Goal: Task Accomplishment & Management: Complete application form

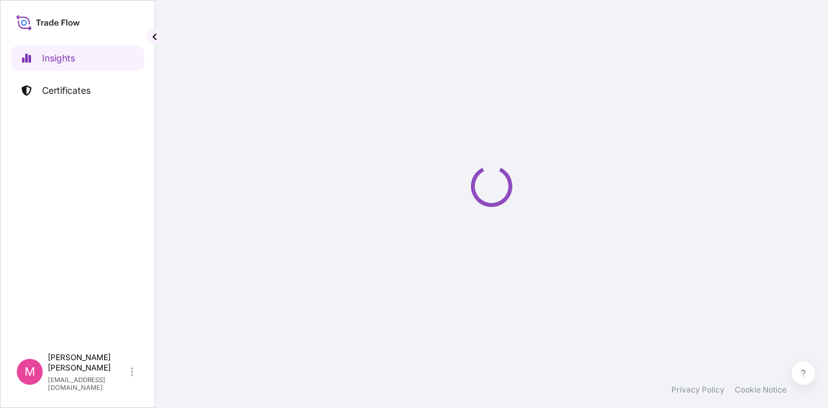
select select "2025"
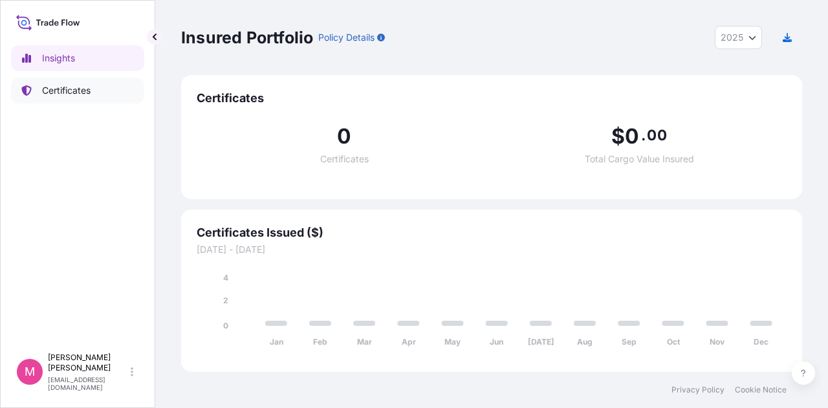
click at [77, 89] on p "Certificates" at bounding box center [66, 90] width 49 height 13
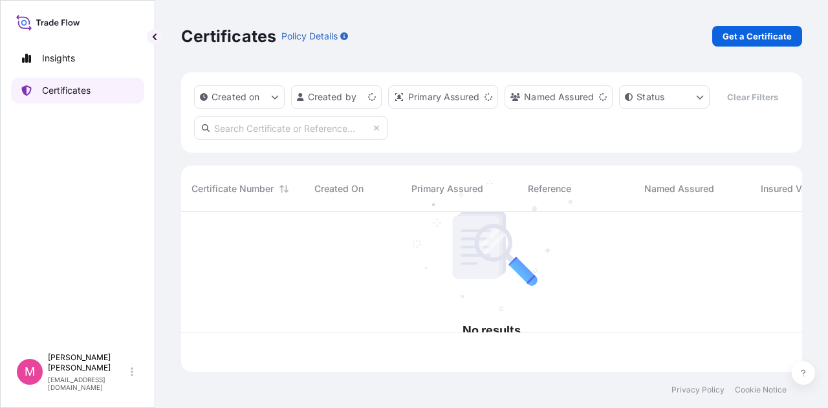
scroll to position [157, 611]
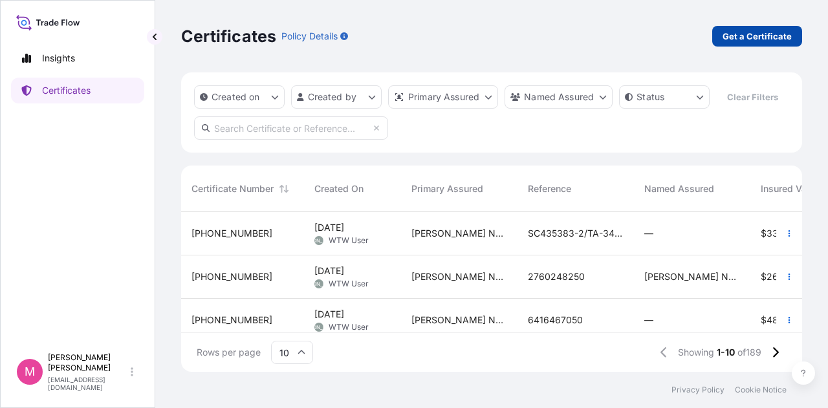
click at [749, 34] on p "Get a Certificate" at bounding box center [757, 36] width 69 height 13
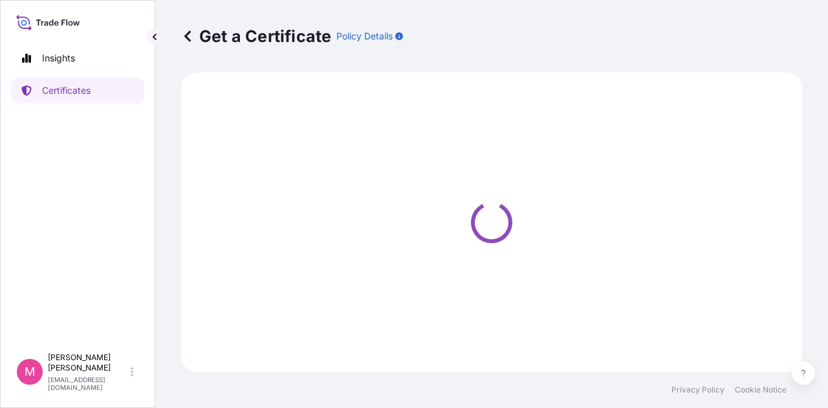
select select "Road / Inland"
select select "Sea"
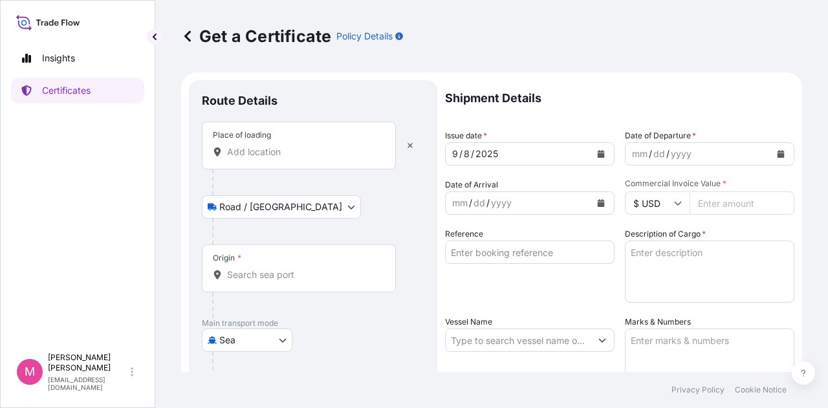
click at [296, 153] on input "Place of loading" at bounding box center [303, 152] width 153 height 13
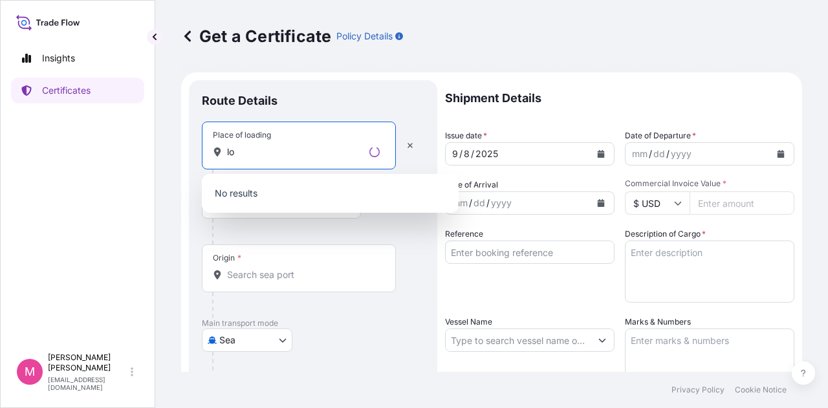
type input "l"
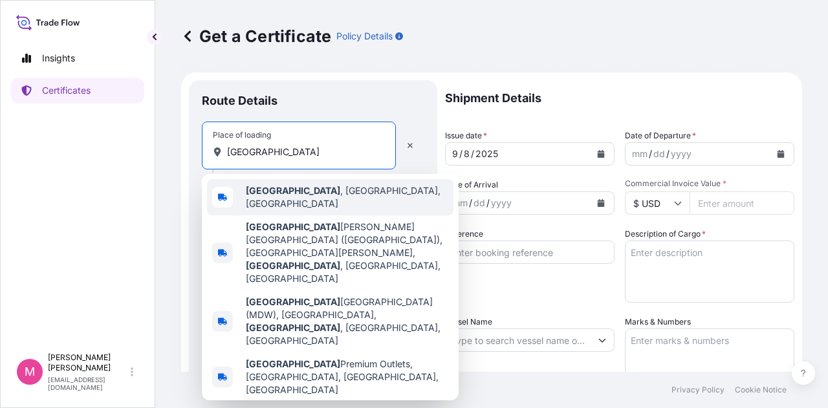
click at [307, 197] on span "Chicago , IL, USA" at bounding box center [347, 197] width 203 height 26
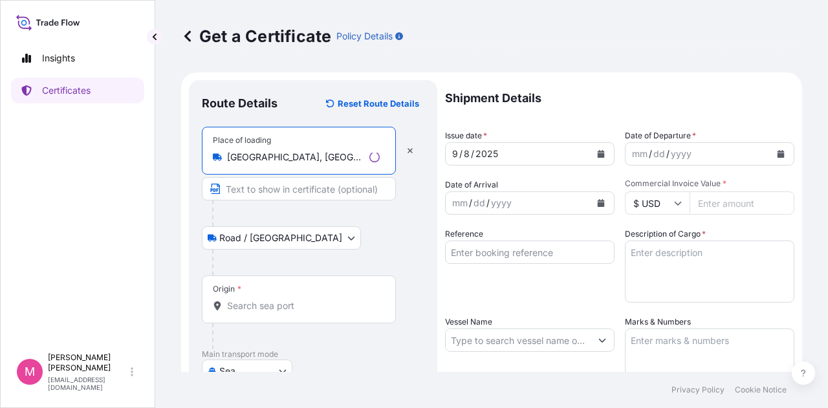
type input "Chicago, IL, USA"
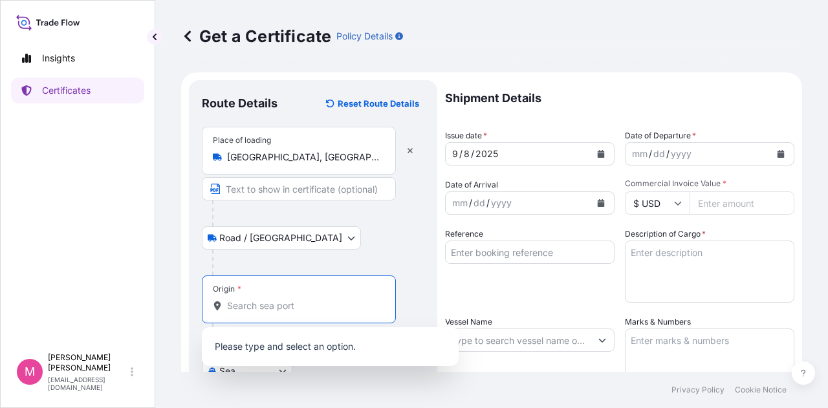
click at [285, 309] on input "Origin *" at bounding box center [303, 306] width 153 height 13
click at [285, 304] on input "Origin *" at bounding box center [303, 306] width 153 height 13
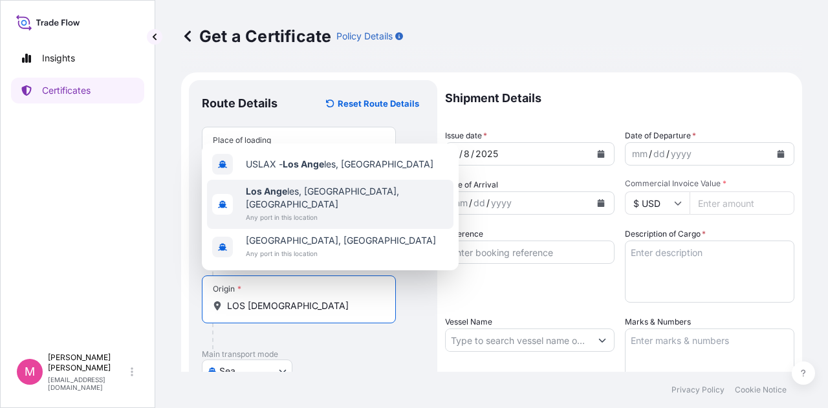
click at [320, 207] on span "Los Ange les, CA, USA" at bounding box center [347, 198] width 203 height 26
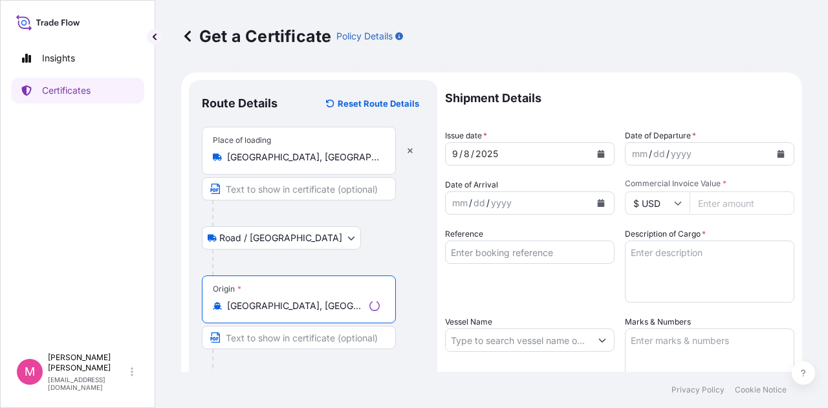
type input "Los Angeles, CA, USA"
click at [417, 329] on div "Origin * Los Angeles, CA, USA" at bounding box center [313, 326] width 223 height 100
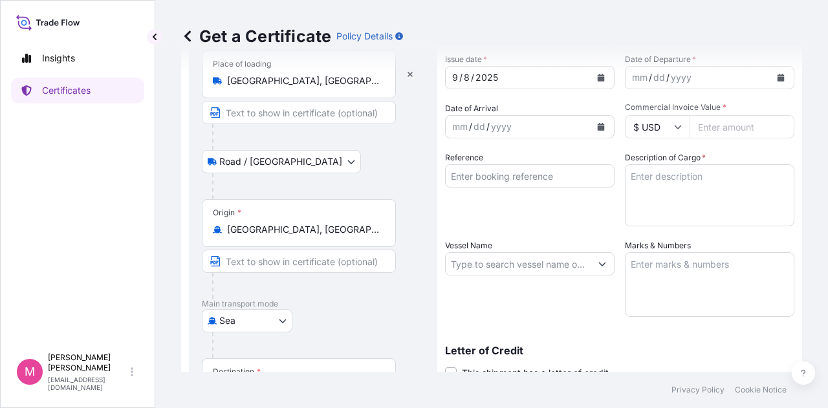
scroll to position [129, 0]
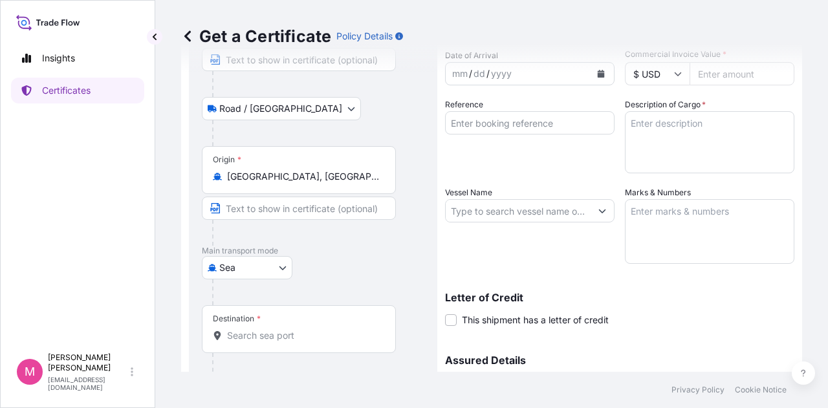
click at [313, 341] on div "Destination *" at bounding box center [299, 329] width 194 height 48
click at [313, 341] on input "Destination *" at bounding box center [303, 335] width 153 height 13
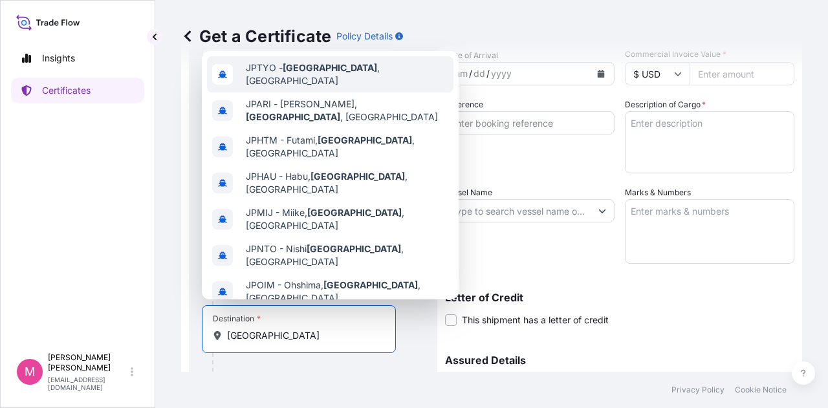
click at [339, 73] on span "JPTYO - Tokyo , Japan" at bounding box center [347, 74] width 203 height 26
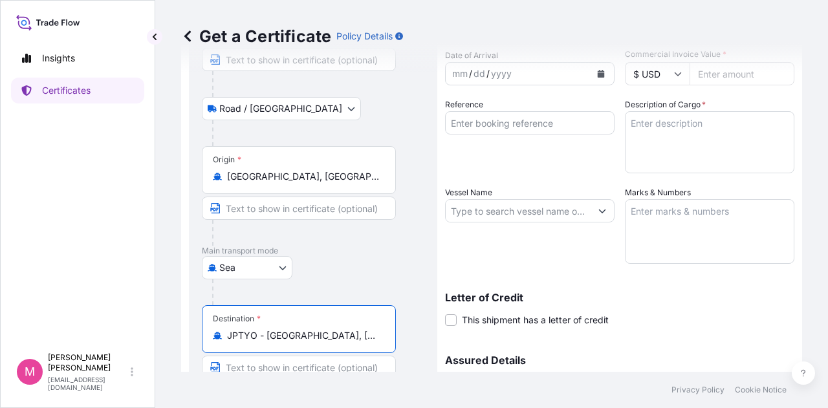
scroll to position [0, 0]
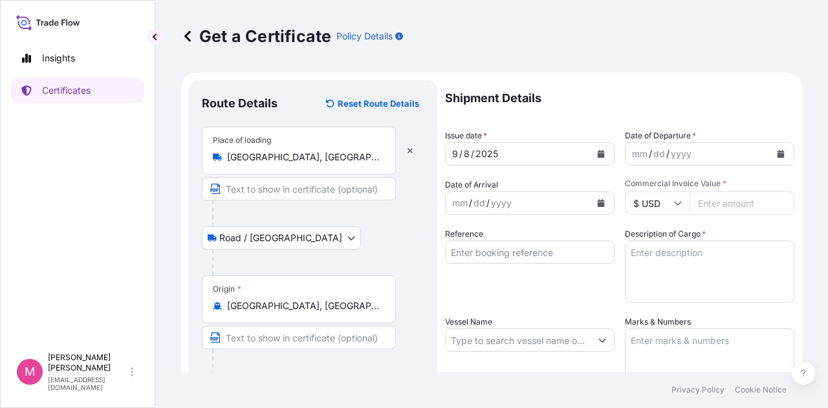
type input "JPTYO - Tokyo, Japan"
click at [778, 153] on icon "Calendar" at bounding box center [781, 154] width 7 height 8
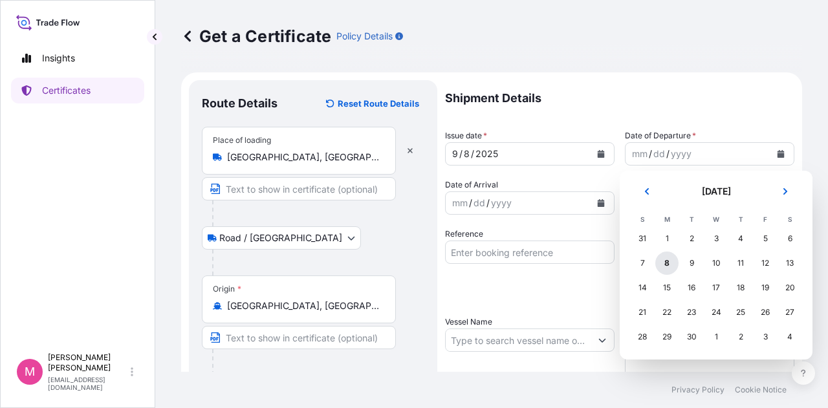
click at [666, 266] on div "8" at bounding box center [666, 263] width 23 height 23
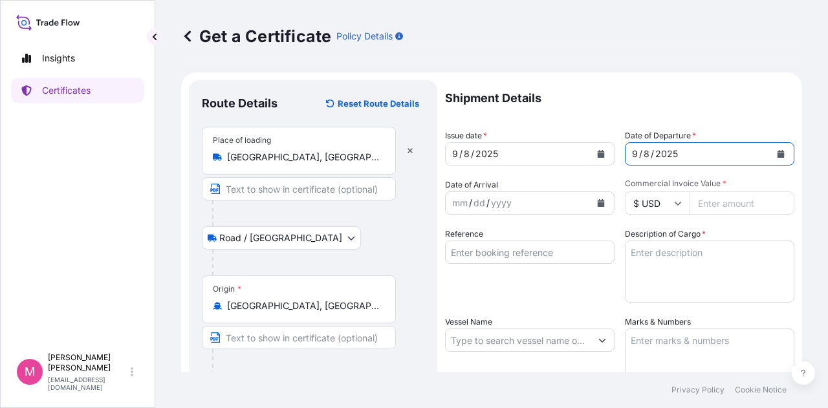
click at [598, 205] on icon "Calendar" at bounding box center [601, 203] width 7 height 8
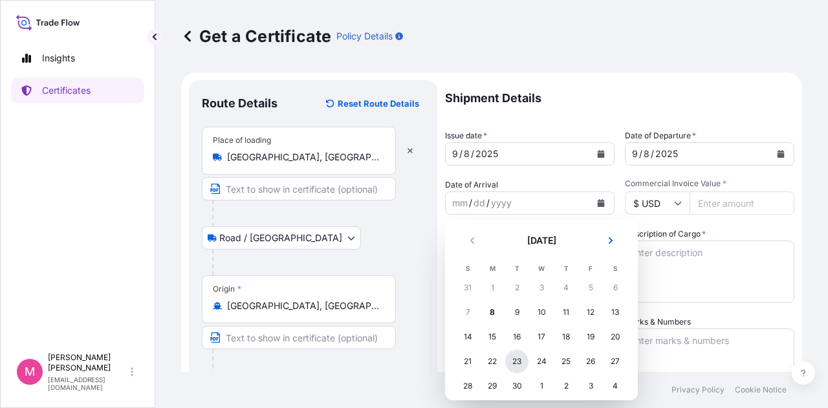
click at [518, 364] on div "23" at bounding box center [516, 361] width 23 height 23
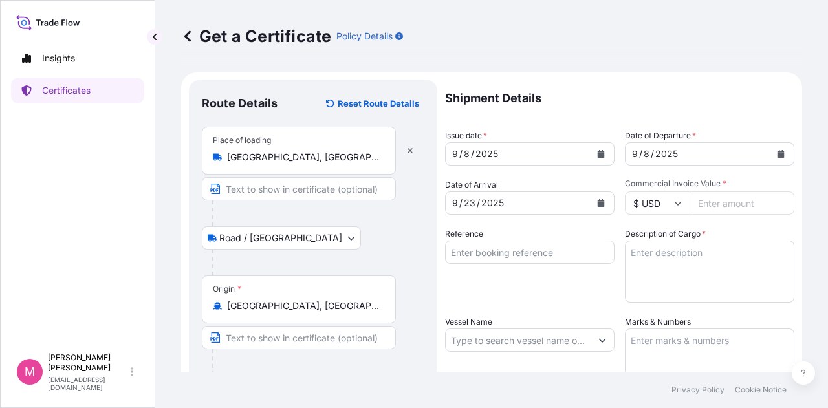
click at [745, 199] on input "Commercial Invoice Value *" at bounding box center [742, 203] width 105 height 23
type input "158678.52"
click at [574, 249] on input "Reference" at bounding box center [530, 252] width 170 height 23
type input "SC439938 / TA-3540"
click at [659, 261] on textarea "Description of Cargo *" at bounding box center [710, 272] width 170 height 62
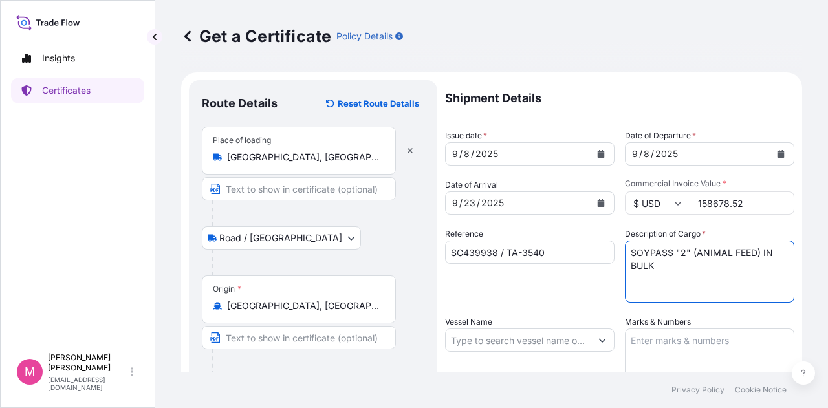
type textarea "SOYPASS "2" (ANIMAL FEED) IN BULK"
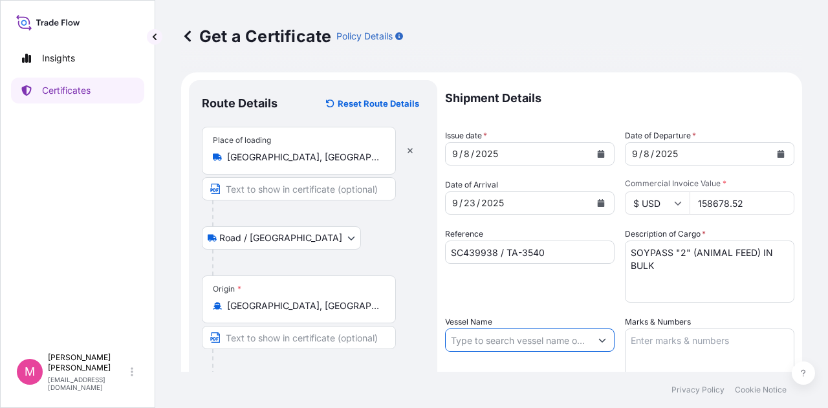
click at [518, 344] on input "Vessel Name" at bounding box center [518, 340] width 145 height 23
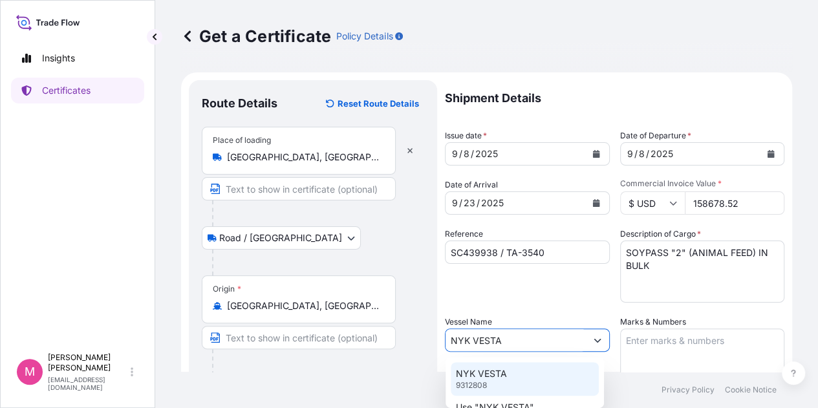
click at [512, 375] on div "NYK VESTA 9312808" at bounding box center [525, 379] width 148 height 34
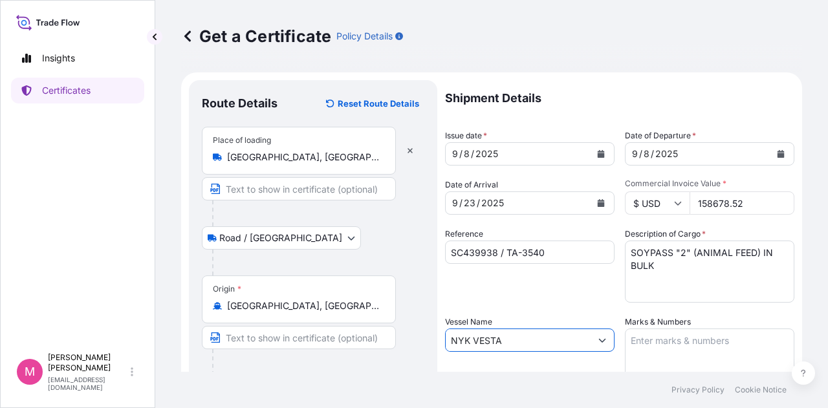
type input "NYK VESTA"
click at [666, 344] on textarea "Marks & Numbers" at bounding box center [710, 361] width 170 height 65
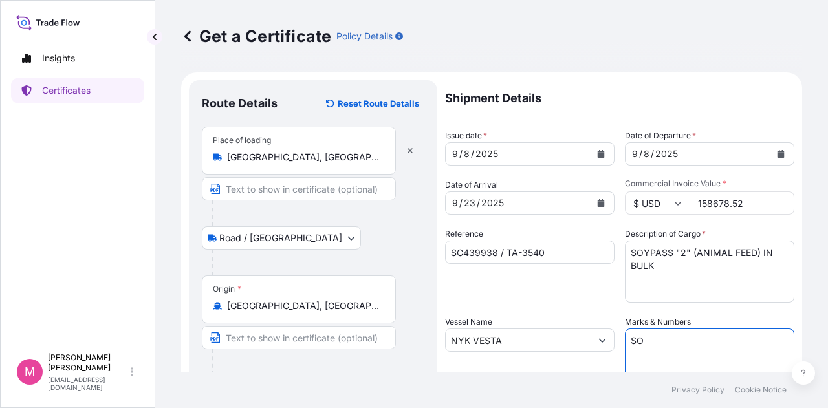
type textarea "S"
type textarea "INVOICE NO. 17463646"
click at [575, 289] on div "Reference SC439938 / TA-3540" at bounding box center [530, 265] width 170 height 75
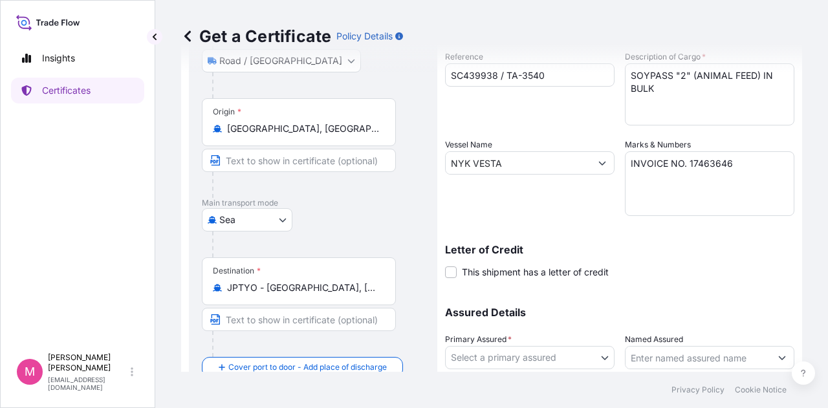
scroll to position [194, 0]
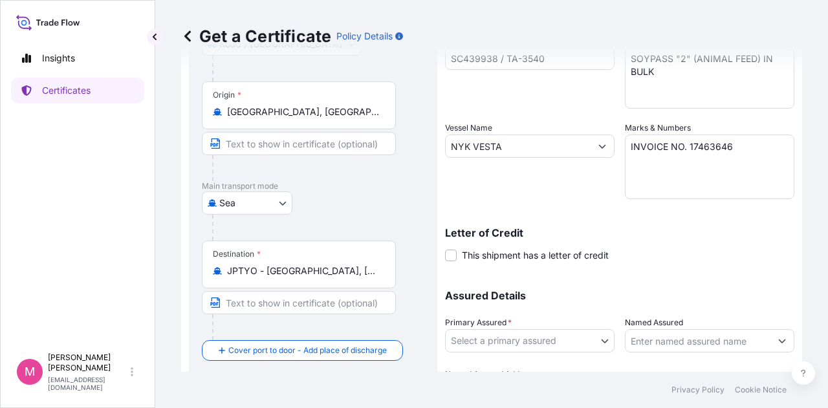
click at [602, 340] on body "Insights Certificates M Mikiko Adams madams@wilburellis.com Get a Certificate P…" at bounding box center [414, 204] width 828 height 408
click at [597, 343] on body "Insights Certificates M Mikiko Adams madams@wilburellis.com Get a Certificate P…" at bounding box center [414, 204] width 828 height 408
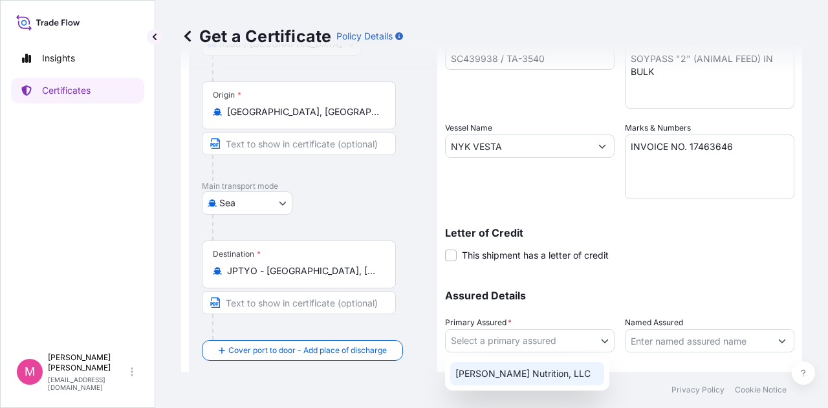
click at [553, 374] on div "Wilbur-Ellis Nutrition, LLC" at bounding box center [527, 373] width 154 height 23
select select "31733"
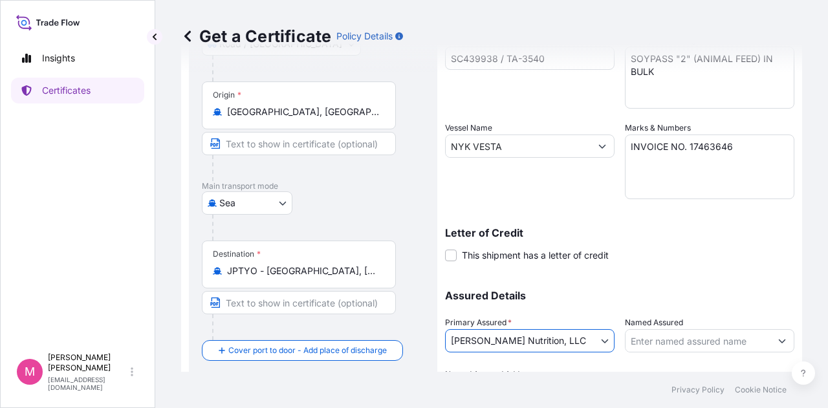
click at [688, 285] on div "Assured Details Primary Assured * Wilbur-Ellis Nutrition, LLC Wilbur-Ellis Nutr…" at bounding box center [619, 339] width 349 height 129
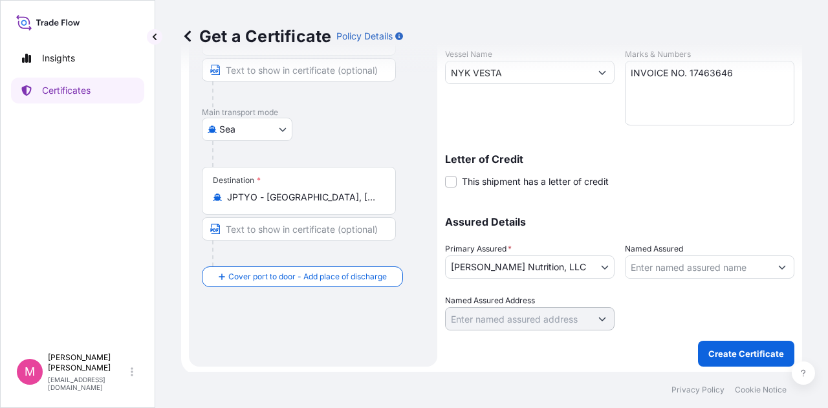
scroll to position [270, 0]
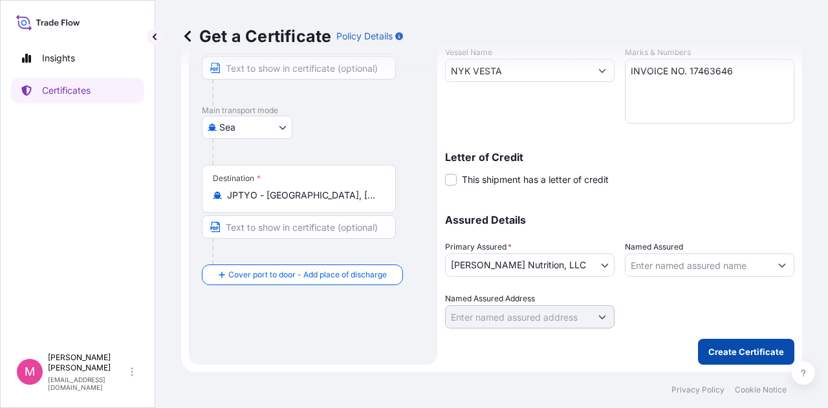
click at [739, 350] on p "Create Certificate" at bounding box center [746, 352] width 76 height 13
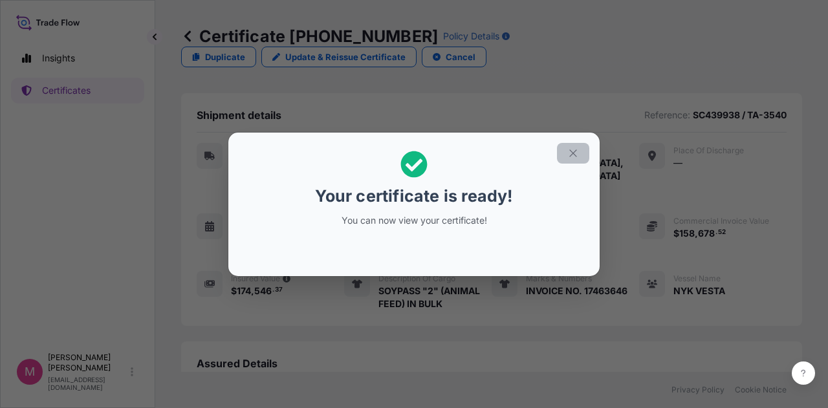
click at [569, 157] on icon "button" at bounding box center [573, 154] width 12 height 12
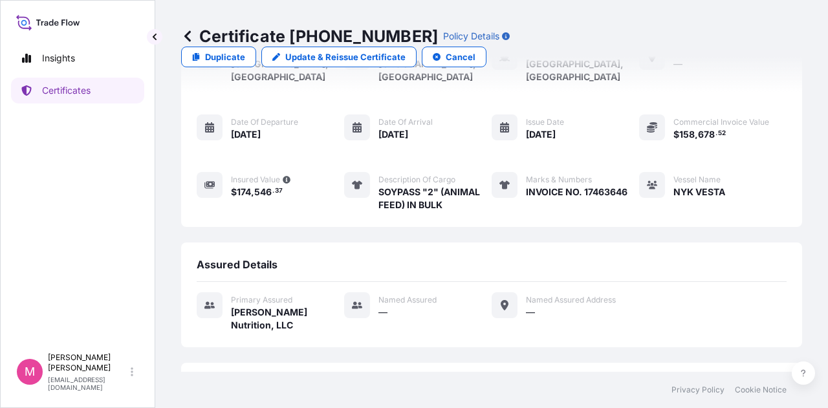
scroll to position [188, 0]
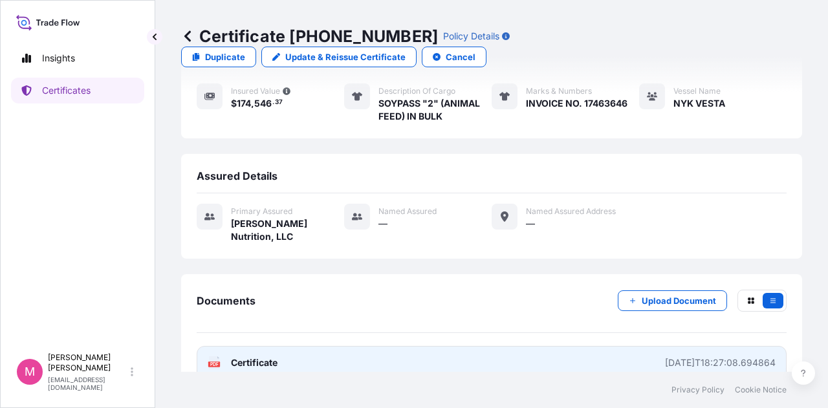
click at [258, 357] on span "Certificate" at bounding box center [254, 363] width 47 height 13
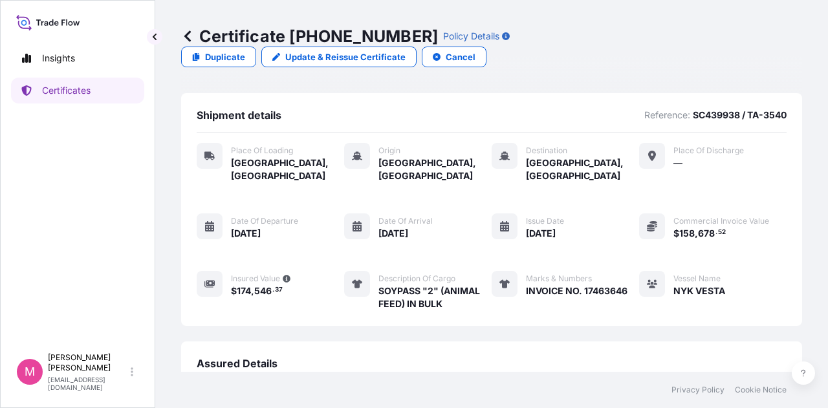
scroll to position [0, 0]
click at [51, 86] on p "Certificates" at bounding box center [66, 90] width 49 height 13
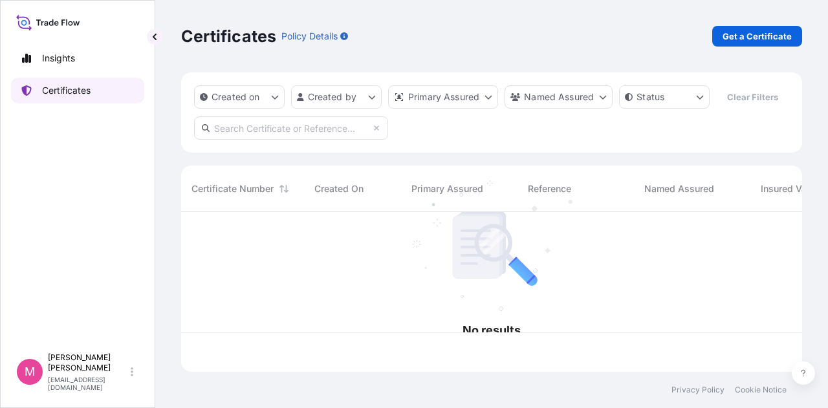
scroll to position [157, 611]
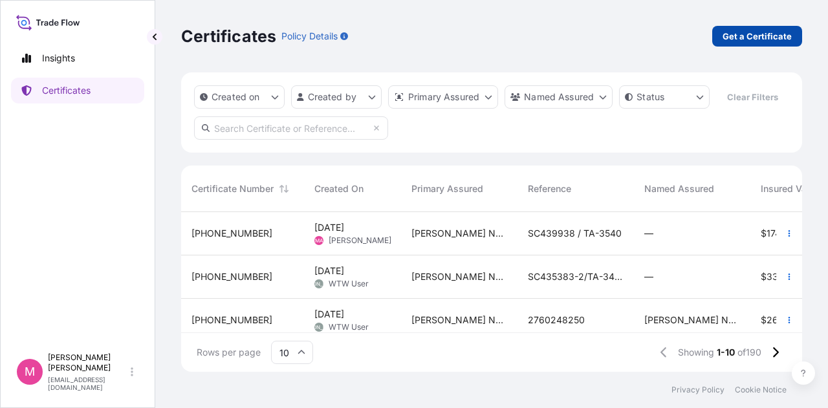
click at [752, 34] on p "Get a Certificate" at bounding box center [757, 36] width 69 height 13
select select "Road / Inland"
select select "Sea"
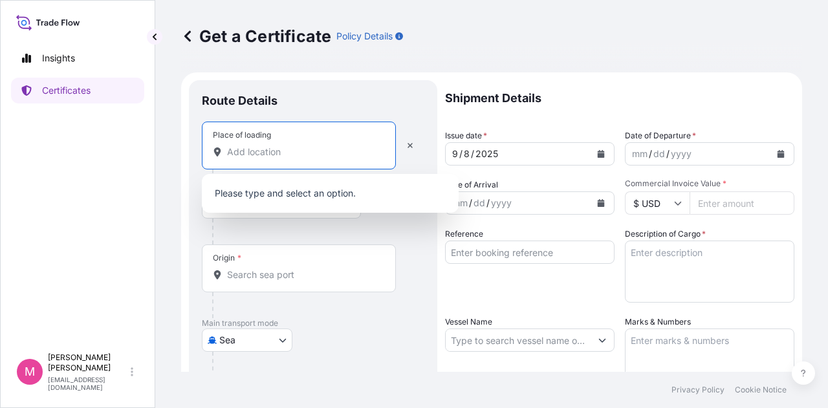
click at [327, 153] on input "Place of loading" at bounding box center [303, 152] width 153 height 13
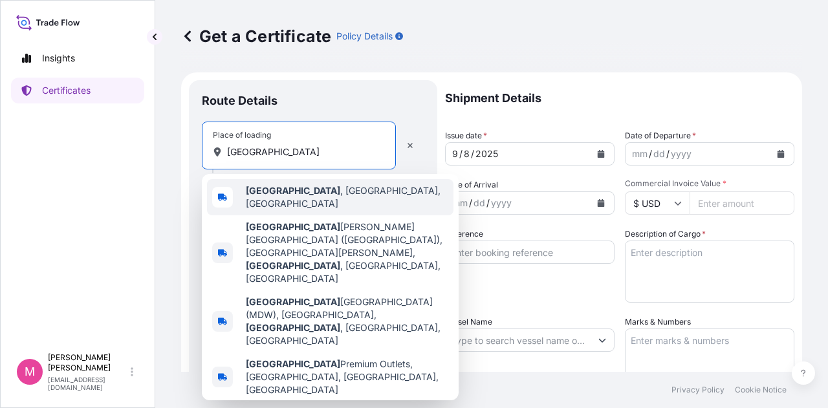
click at [312, 193] on span "Chicago , IL, USA" at bounding box center [347, 197] width 203 height 26
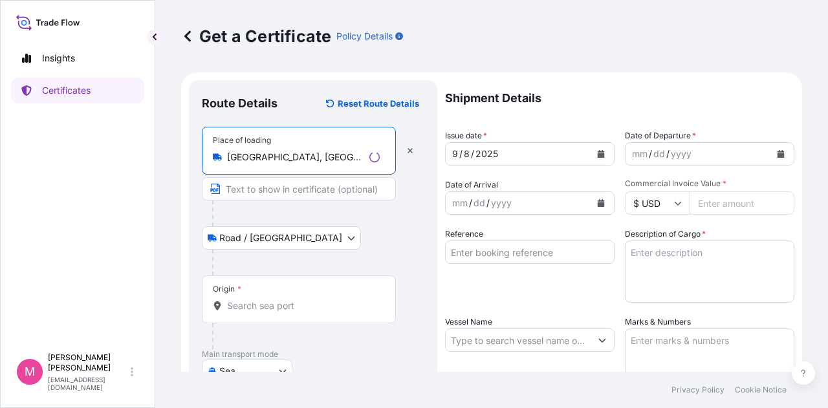
type input "Chicago, IL, USA"
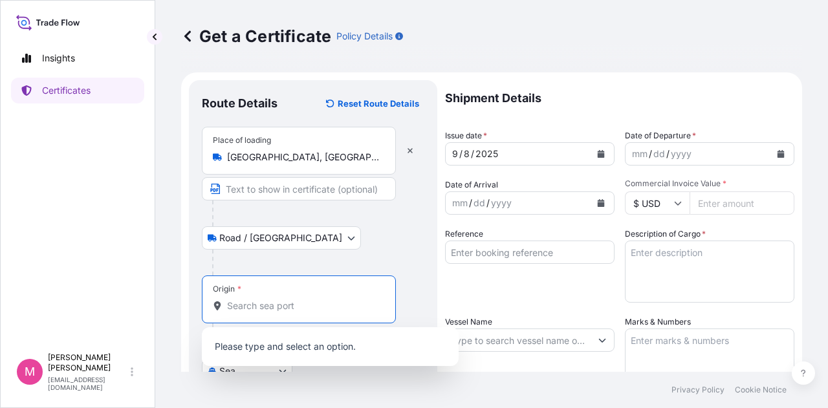
click at [320, 300] on input "Origin *" at bounding box center [303, 306] width 153 height 13
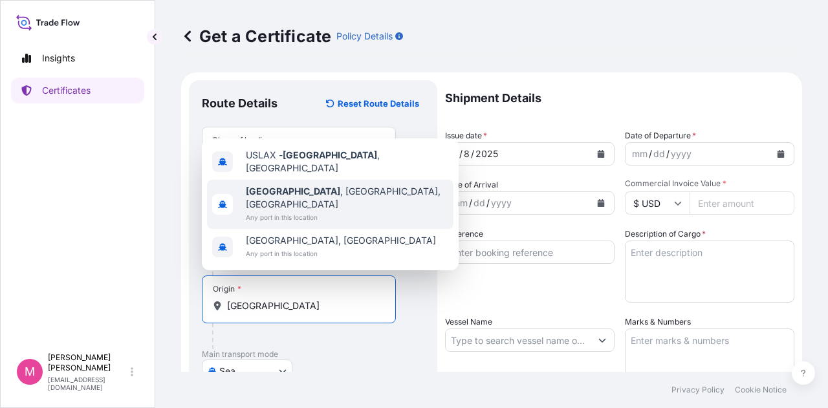
click at [314, 204] on span "Los Angeles , CA, USA" at bounding box center [347, 198] width 203 height 26
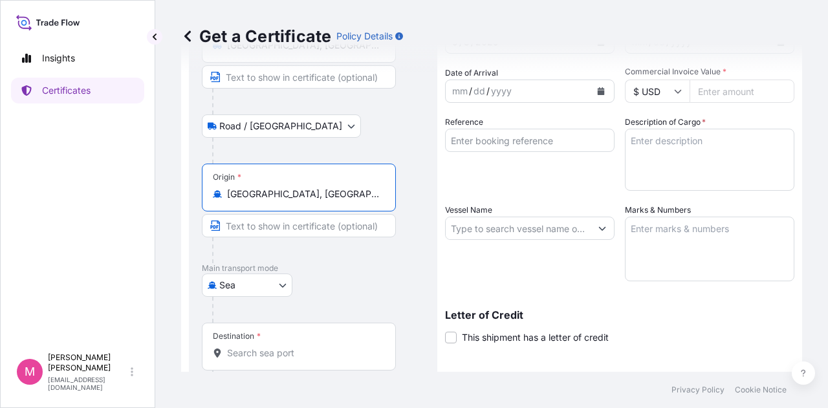
scroll to position [129, 0]
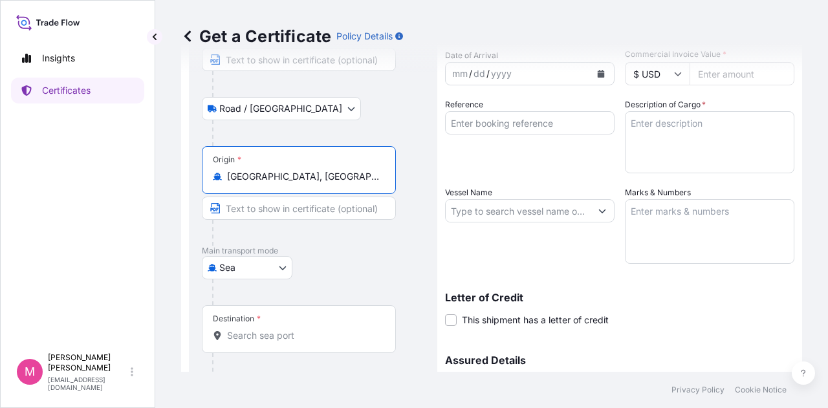
type input "Los Angeles, CA, USA"
click at [322, 329] on input "Destination *" at bounding box center [303, 335] width 153 height 13
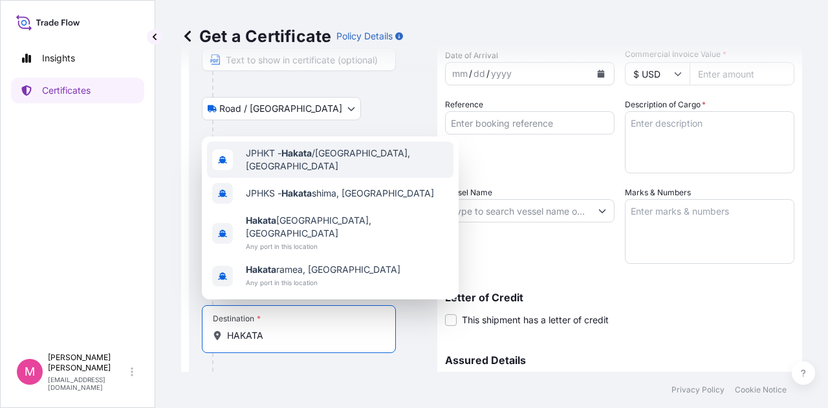
click at [372, 173] on span "JPHKT - Hakata /Fukuoka, Japan" at bounding box center [347, 160] width 203 height 26
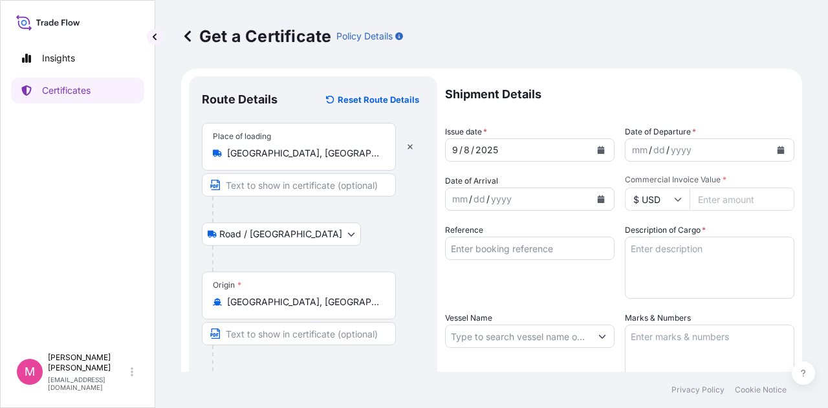
scroll to position [0, 0]
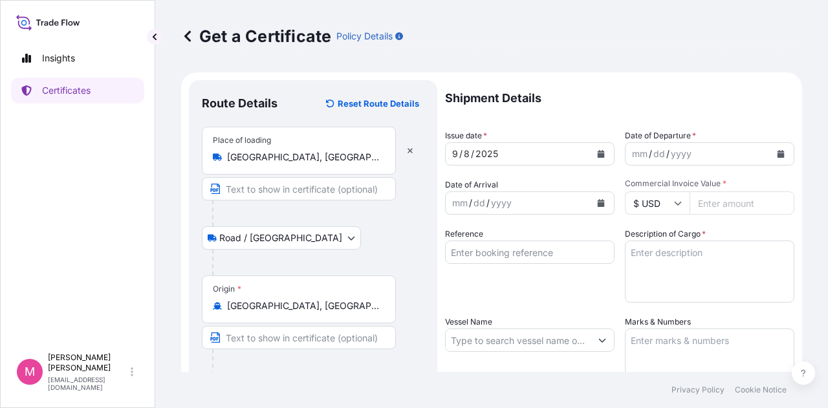
type input "JPHKT - Hakata/Fukuoka, Japan"
click at [778, 156] on icon "Calendar" at bounding box center [781, 154] width 7 height 8
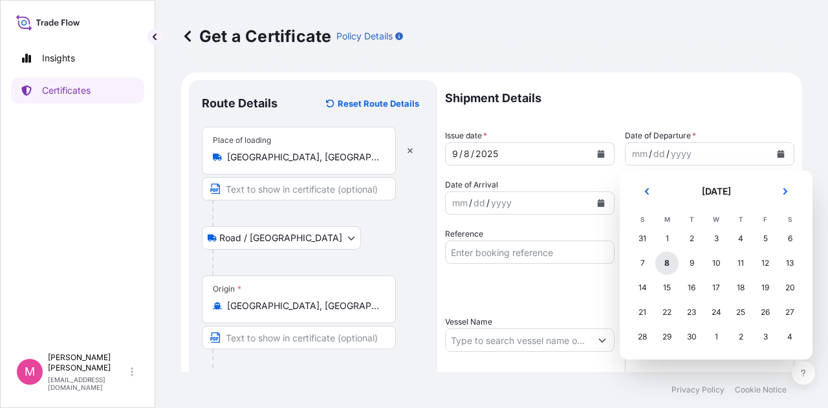
click at [666, 265] on div "8" at bounding box center [666, 263] width 23 height 23
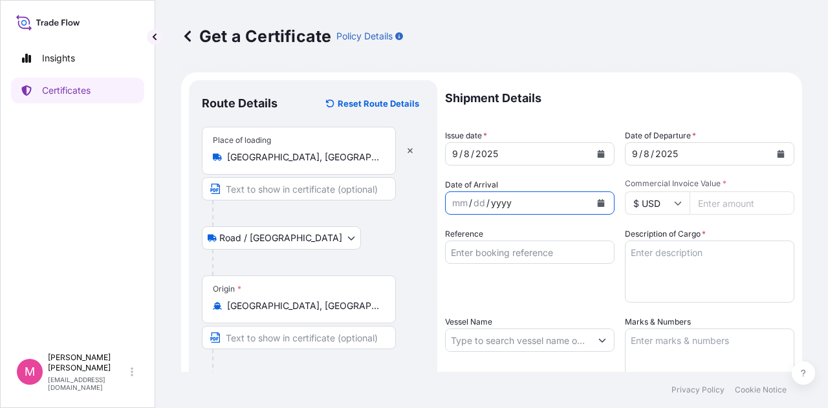
click at [505, 198] on div "yyyy" at bounding box center [501, 203] width 23 height 16
click at [598, 200] on icon "Calendar" at bounding box center [601, 203] width 7 height 8
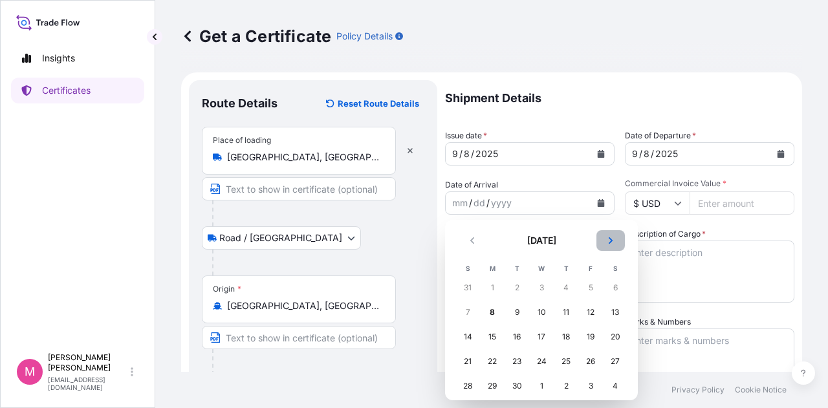
click at [607, 239] on icon "Next" at bounding box center [611, 241] width 8 height 8
click at [492, 364] on div "20" at bounding box center [492, 361] width 23 height 23
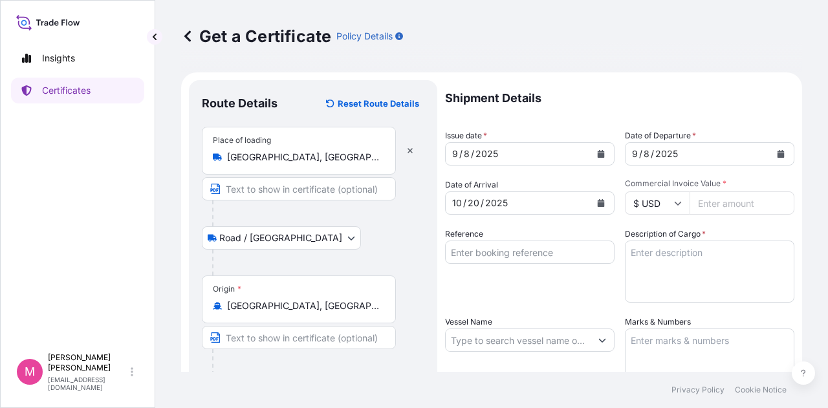
click at [718, 205] on input "Commercial Invoice Value *" at bounding box center [742, 203] width 105 height 23
type input "49581.14"
click at [525, 250] on input "Reference" at bounding box center [530, 252] width 170 height 23
type input "SC440088 / TA-3545"
click at [683, 254] on textarea "Description of Cargo *" at bounding box center [710, 272] width 170 height 62
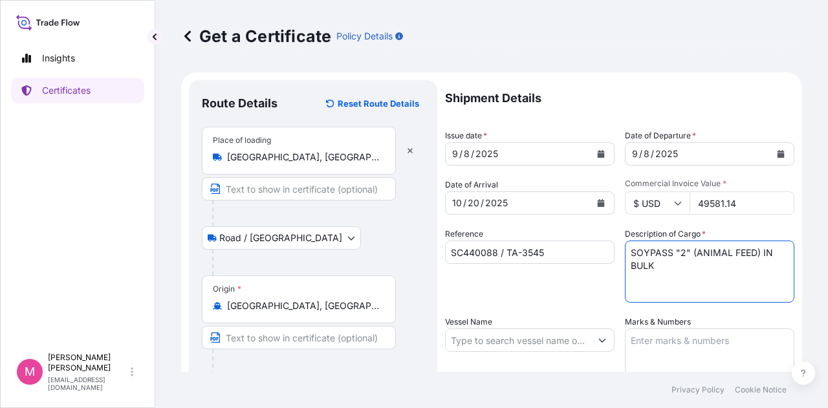
type textarea "SOYPASS "2" (ANIMAL FEED) IN BULK"
click at [562, 344] on input "Vessel Name" at bounding box center [518, 340] width 145 height 23
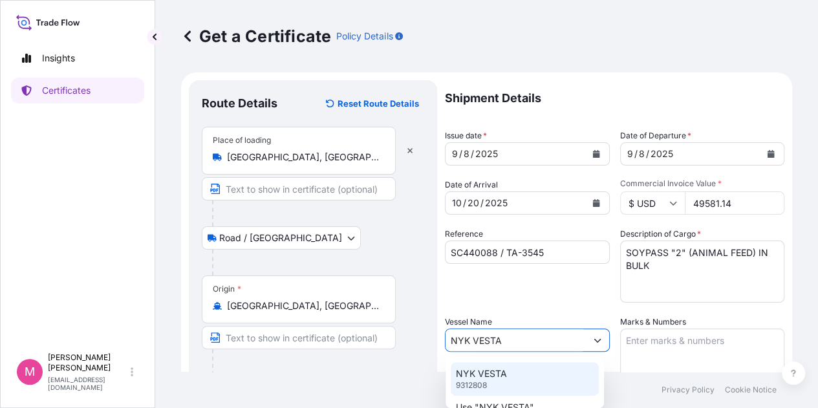
click at [493, 371] on p "NYK VESTA" at bounding box center [481, 373] width 51 height 13
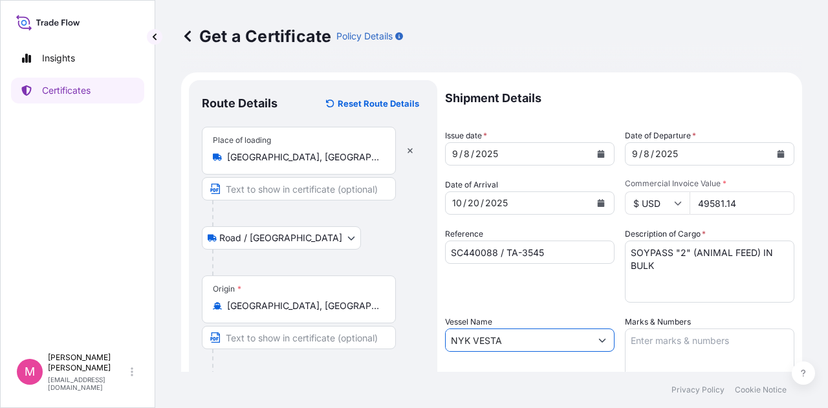
type input "NYK VESTA"
click at [679, 340] on textarea "Marks & Numbers" at bounding box center [710, 361] width 170 height 65
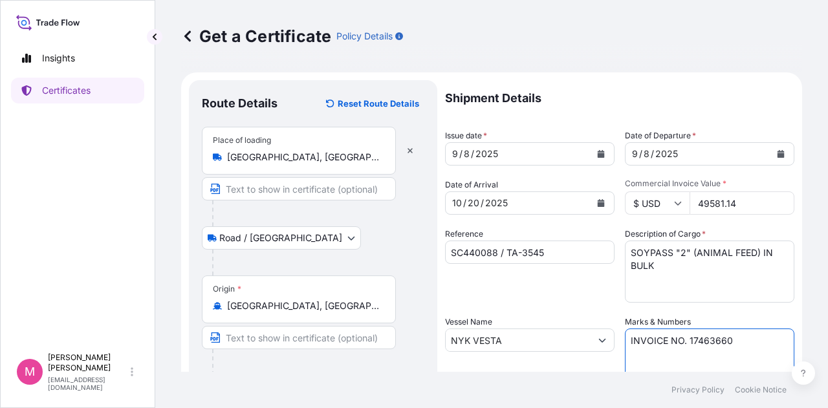
type textarea "INVOICE NO. 17463660"
click at [572, 306] on div "Shipment Details Issue date * 9 / 8 / 2025 Date of Departure * 9 / 8 / 2025 Dat…" at bounding box center [619, 339] width 349 height 518
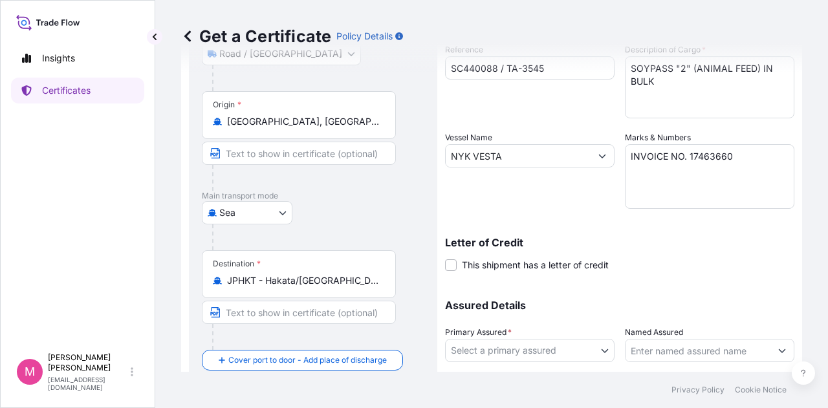
scroll to position [259, 0]
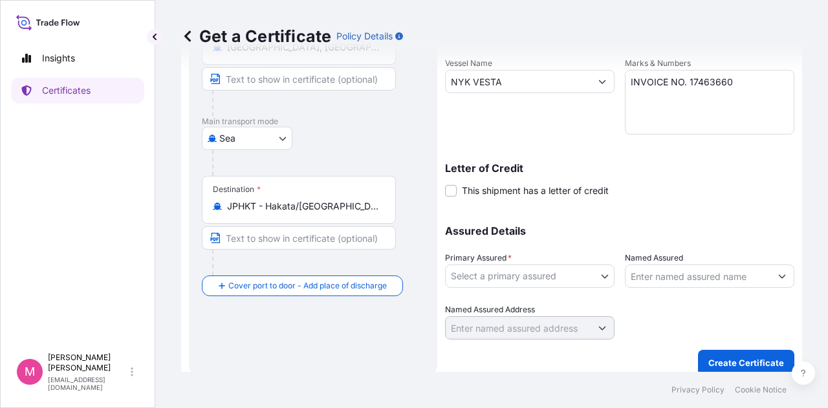
click at [600, 281] on body "Insights Certificates M Mikiko Adams madams@wilburellis.com Get a Certificate P…" at bounding box center [414, 204] width 828 height 408
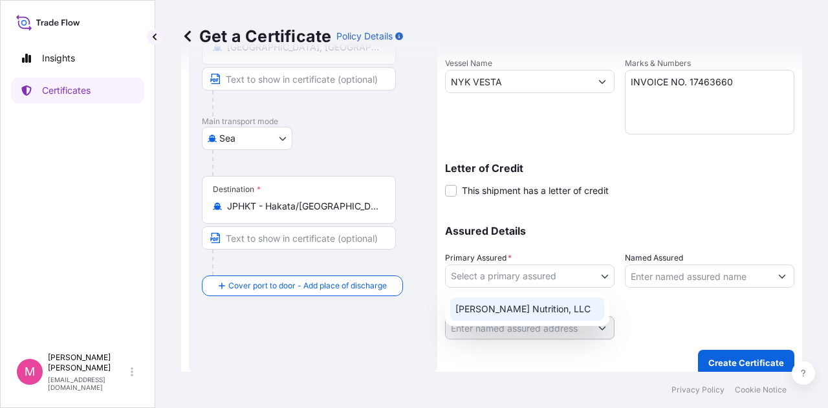
click at [550, 307] on div "Wilbur-Ellis Nutrition, LLC" at bounding box center [527, 309] width 154 height 23
select select "31733"
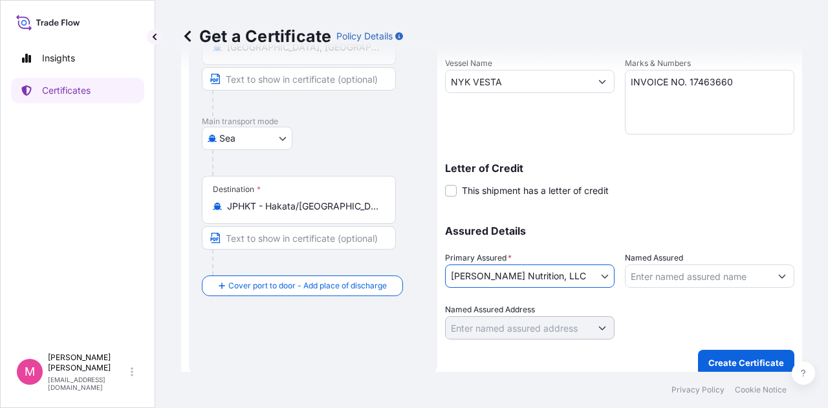
click at [655, 312] on div at bounding box center [710, 321] width 170 height 36
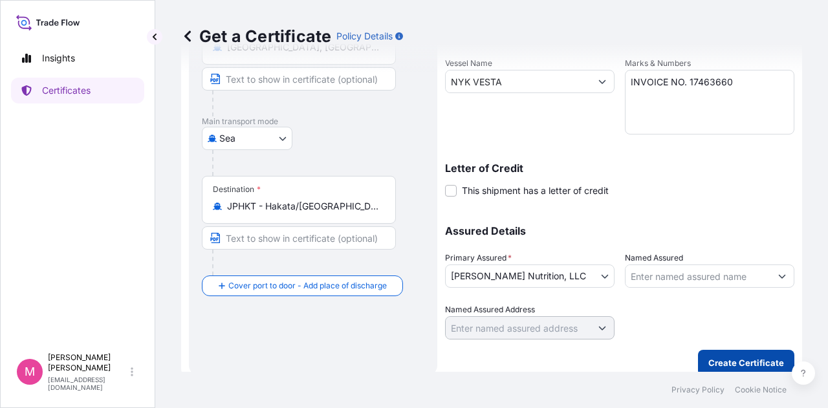
click at [736, 364] on p "Create Certificate" at bounding box center [746, 363] width 76 height 13
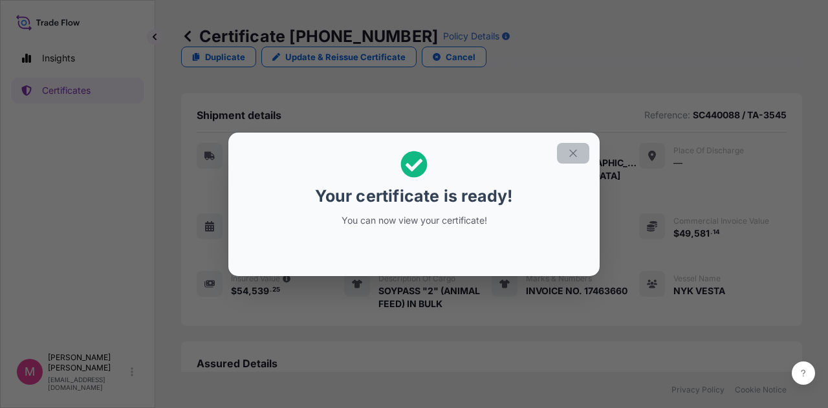
click at [577, 151] on icon "button" at bounding box center [573, 154] width 12 height 12
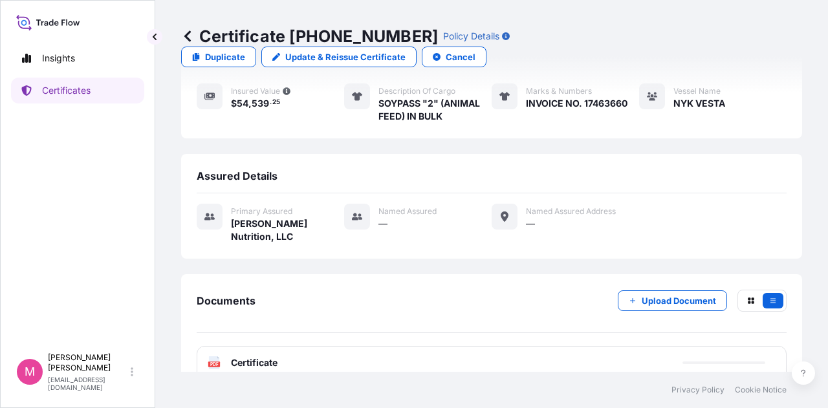
scroll to position [188, 0]
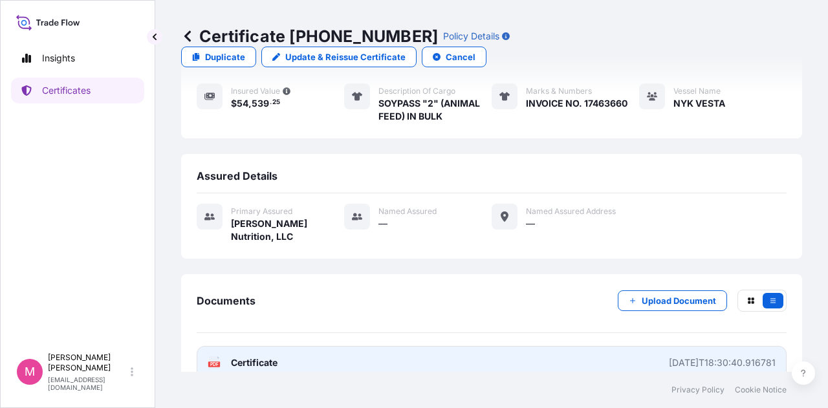
click at [254, 357] on span "Certificate" at bounding box center [254, 363] width 47 height 13
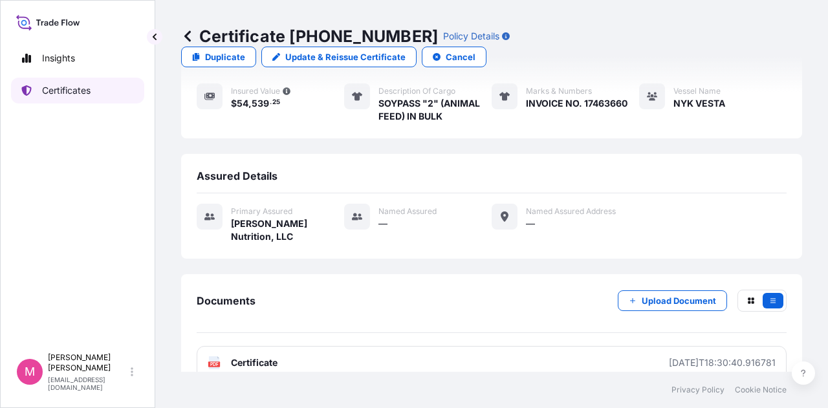
click at [69, 88] on p "Certificates" at bounding box center [66, 90] width 49 height 13
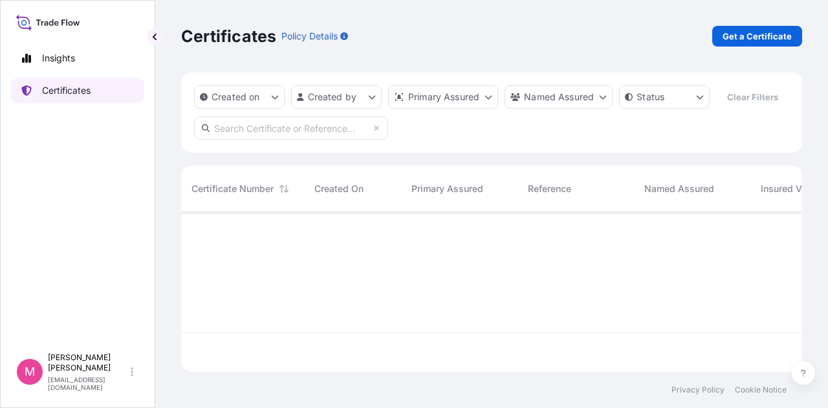
scroll to position [157, 611]
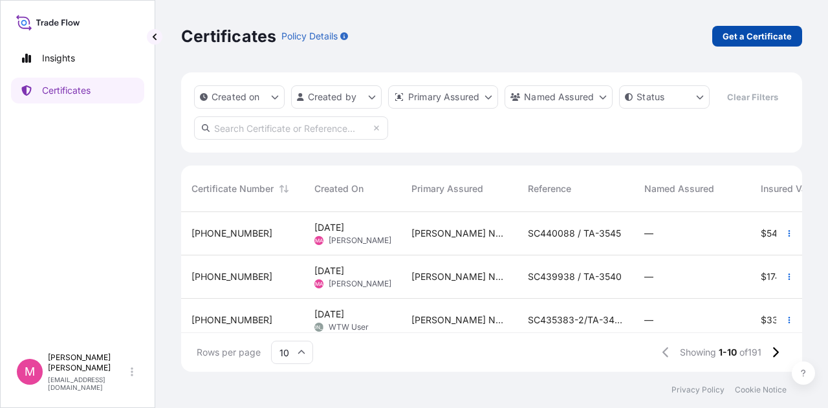
click at [756, 37] on p "Get a Certificate" at bounding box center [757, 36] width 69 height 13
select select "Road / Inland"
select select "Sea"
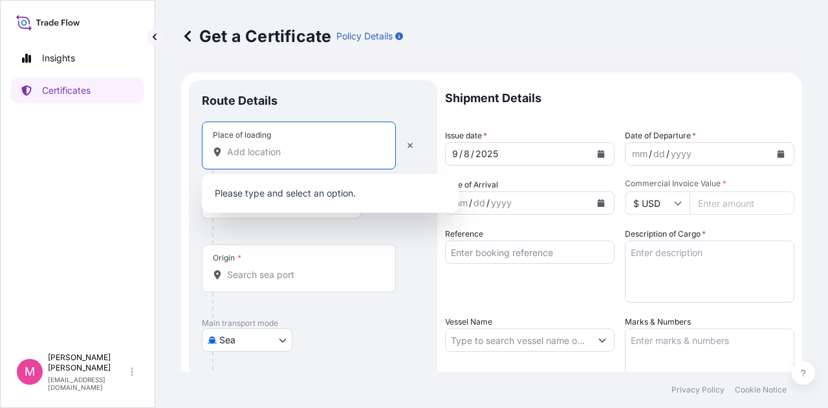
click at [295, 156] on input "Place of loading" at bounding box center [303, 152] width 153 height 13
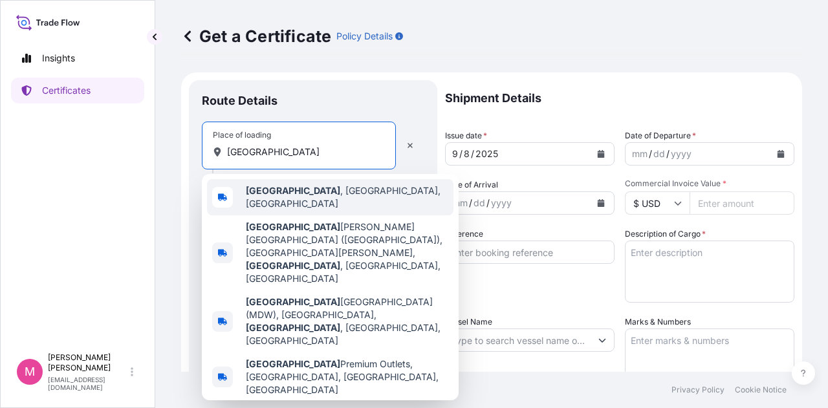
click at [314, 195] on span "Chicago , IL, USA" at bounding box center [347, 197] width 203 height 26
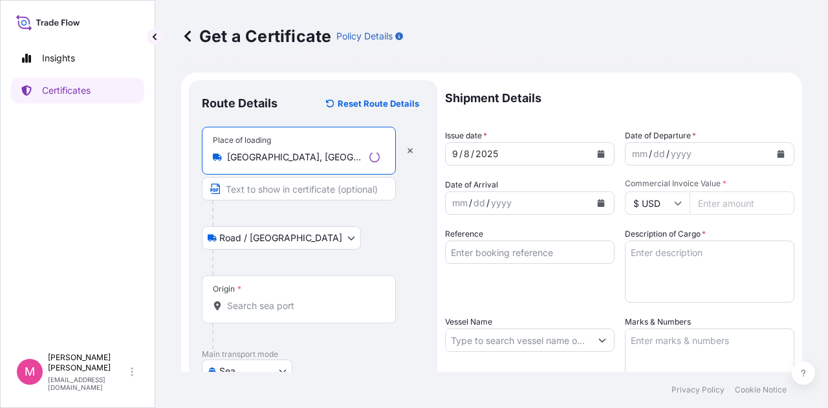
type input "Chicago, IL, USA"
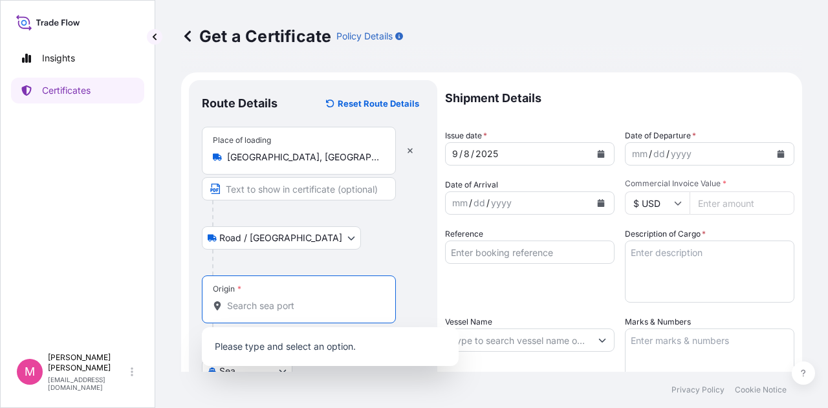
click at [269, 307] on input "Origin *" at bounding box center [303, 306] width 153 height 13
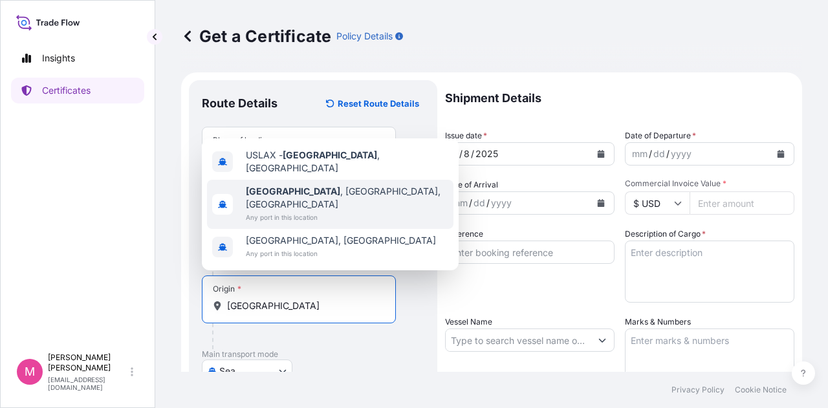
click at [318, 209] on span "Los Angeles , CA, USA" at bounding box center [347, 198] width 203 height 26
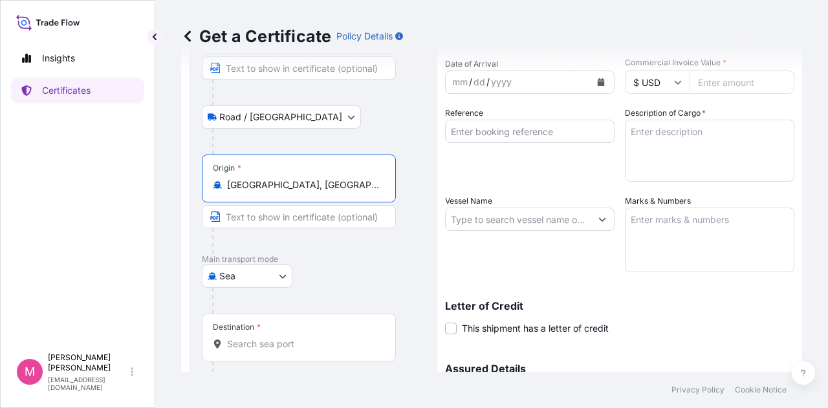
scroll to position [129, 0]
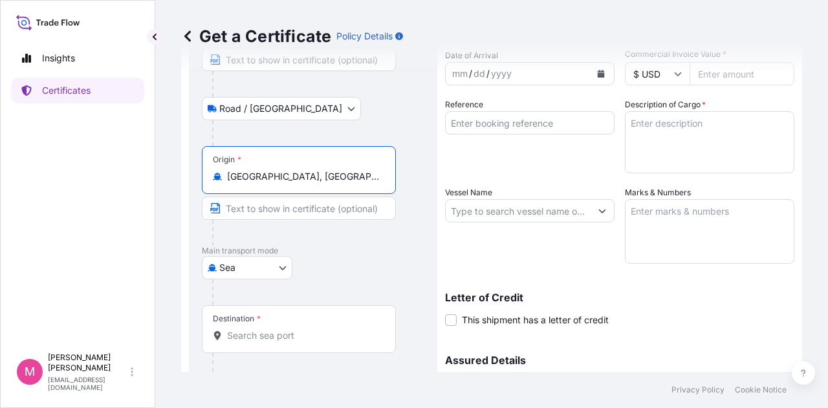
type input "Los Angeles, CA, USA"
click at [335, 333] on input "Destination *" at bounding box center [303, 335] width 153 height 13
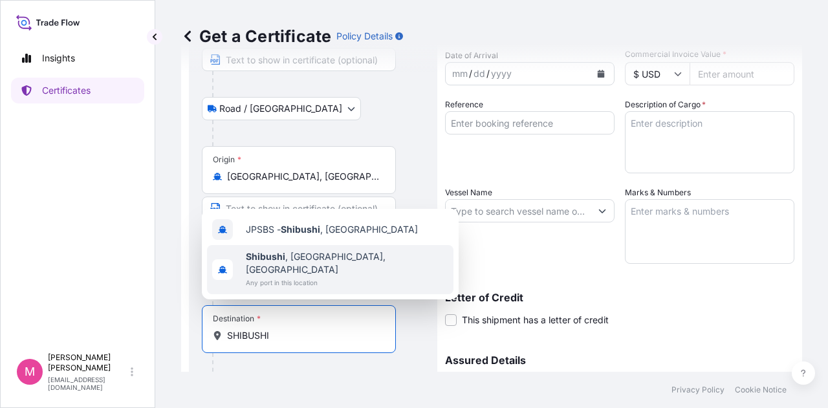
click at [339, 276] on span "Any port in this location" at bounding box center [347, 282] width 203 height 13
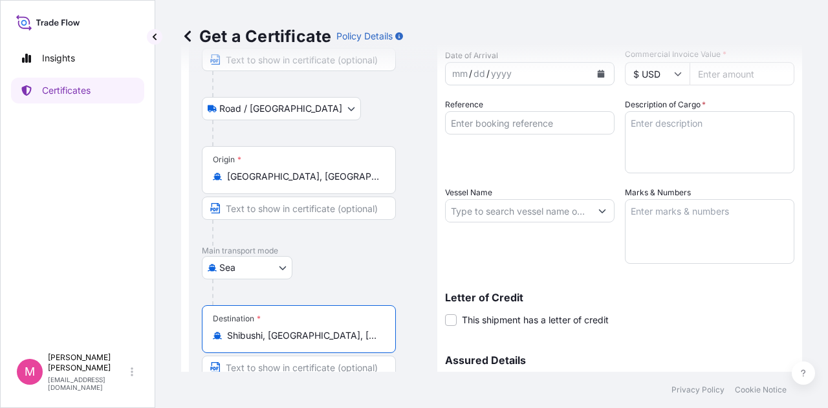
type input "Shibushi, Kagoshima, Japan"
click at [714, 297] on p "Letter of Credit" at bounding box center [619, 297] width 349 height 10
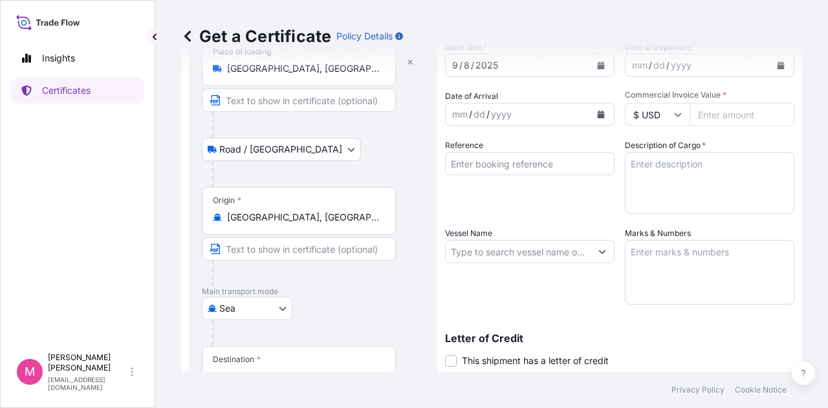
scroll to position [0, 0]
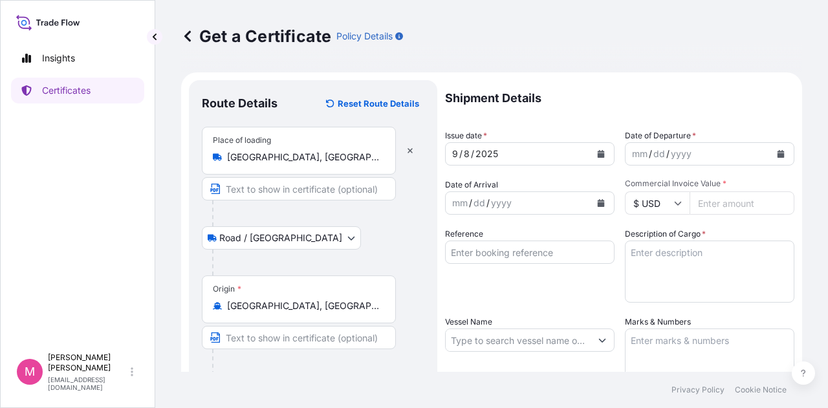
click at [771, 156] on button "Calendar" at bounding box center [781, 154] width 21 height 21
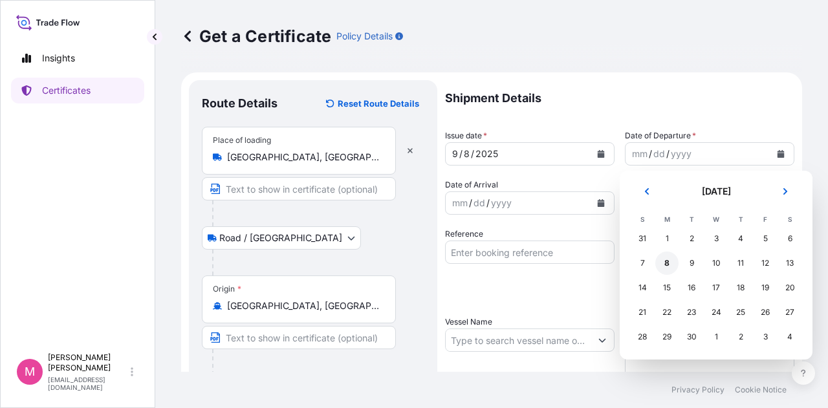
click at [668, 261] on div "8" at bounding box center [666, 263] width 23 height 23
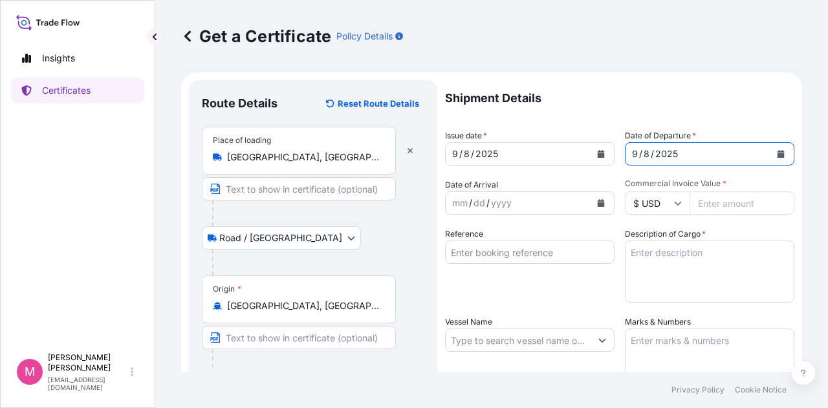
click at [598, 201] on icon "Calendar" at bounding box center [601, 203] width 7 height 8
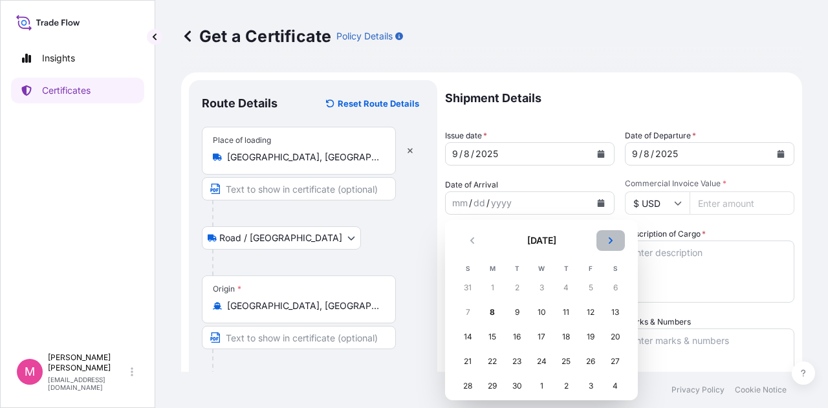
click at [609, 241] on icon "Next" at bounding box center [611, 241] width 8 height 8
click at [565, 288] on div "2" at bounding box center [565, 287] width 23 height 23
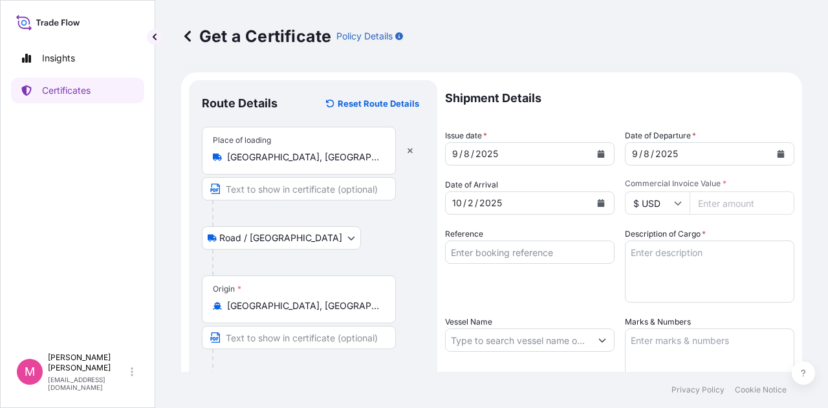
click at [720, 199] on input "Commercial Invoice Value *" at bounding box center [742, 203] width 105 height 23
type input "32552.35"
click at [505, 256] on input "Reference" at bounding box center [530, 252] width 170 height 23
click at [673, 261] on textarea "Description of Cargo *" at bounding box center [710, 272] width 170 height 62
click at [577, 248] on input "SC439757 / TA-3544" at bounding box center [530, 252] width 170 height 23
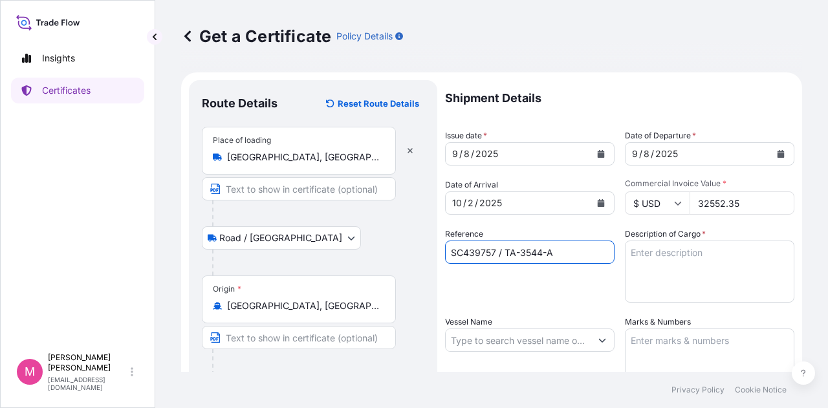
click at [494, 254] on input "SC439757 / TA-3544-A" at bounding box center [530, 252] width 170 height 23
type input "SC439757-A / TA-3544-A"
click at [666, 259] on textarea "Description of Cargo *" at bounding box center [710, 272] width 170 height 62
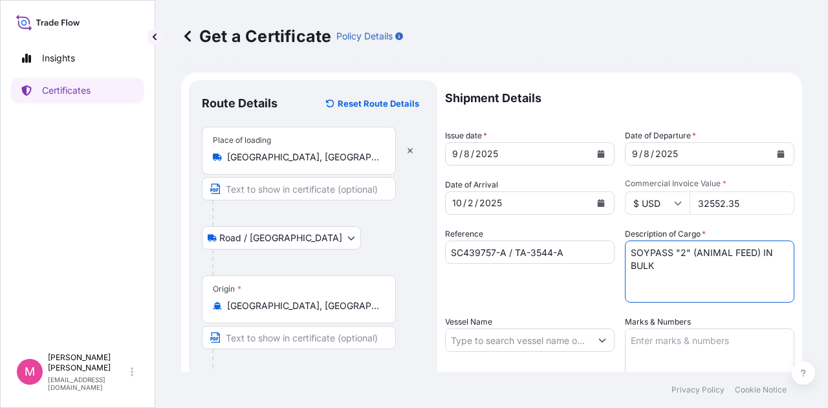
type textarea "SOYPASS "2" (ANIMAL FEED) IN BULK"
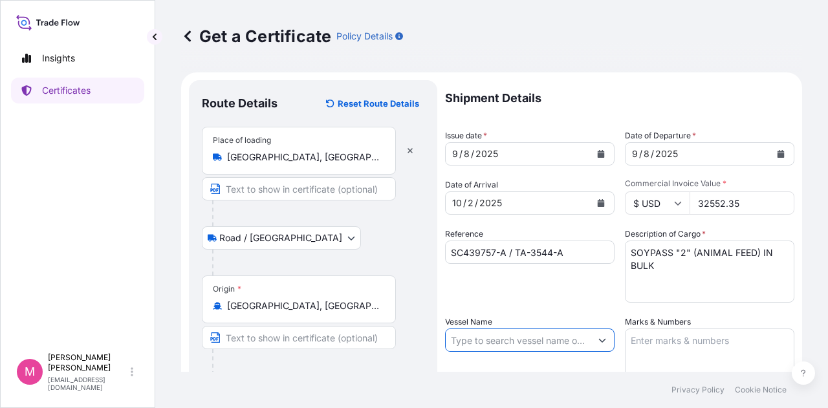
click at [519, 344] on input "Vessel Name" at bounding box center [518, 340] width 145 height 23
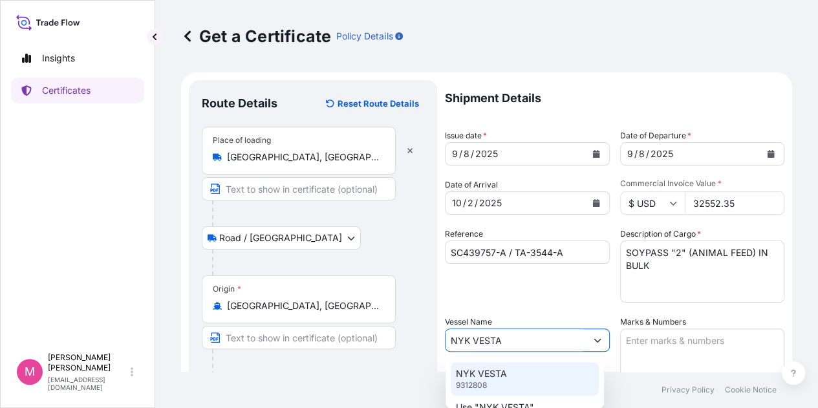
click at [494, 374] on p "NYK VESTA" at bounding box center [481, 373] width 51 height 13
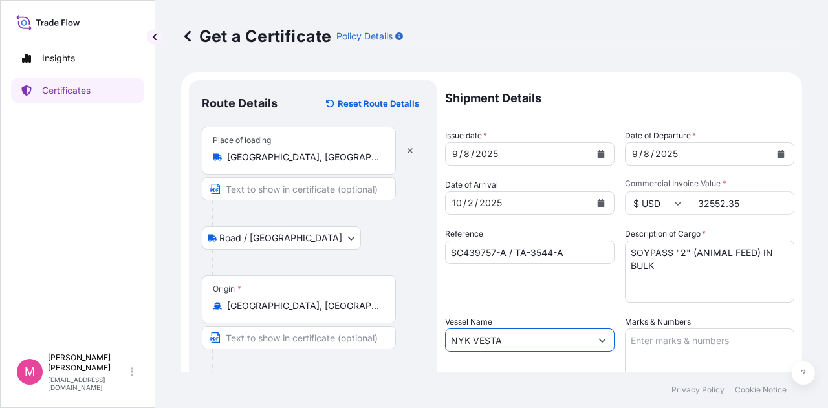
type input "NYK VESTA"
click at [656, 345] on textarea "Marks & Numbers" at bounding box center [710, 361] width 170 height 65
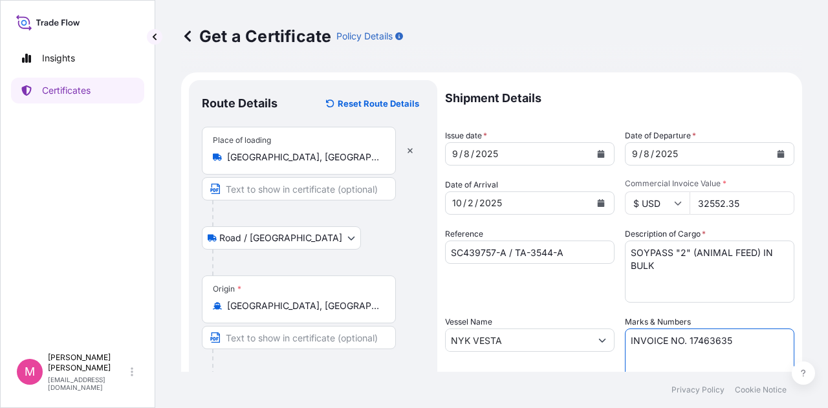
type textarea "INVOICE NO. 17463635"
click at [595, 291] on div "Reference SC439757-A / TA-3544-A" at bounding box center [530, 265] width 170 height 75
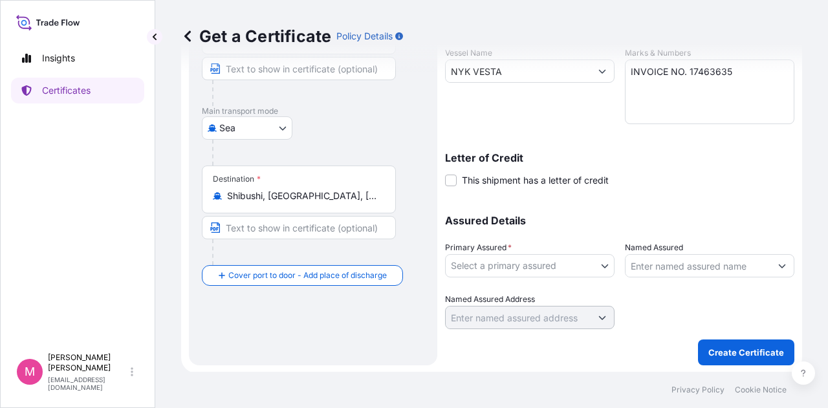
scroll to position [270, 0]
click at [600, 268] on body "Insights Certificates M Mikiko Adams madams@wilburellis.com Get a Certificate P…" at bounding box center [414, 204] width 828 height 408
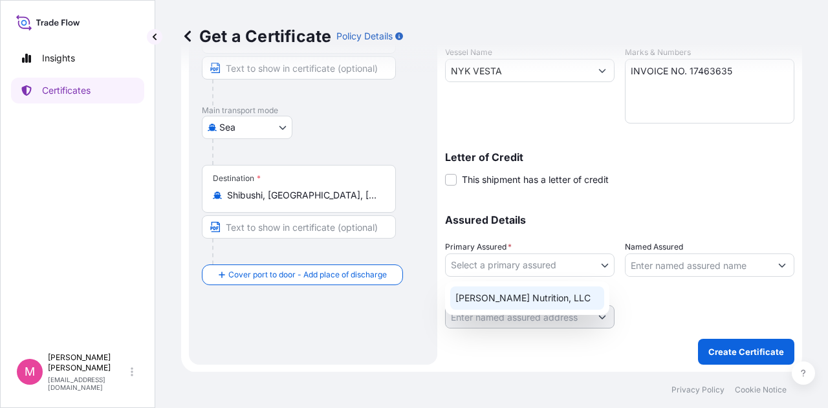
click at [538, 300] on div "Wilbur-Ellis Nutrition, LLC" at bounding box center [527, 298] width 154 height 23
select select "31733"
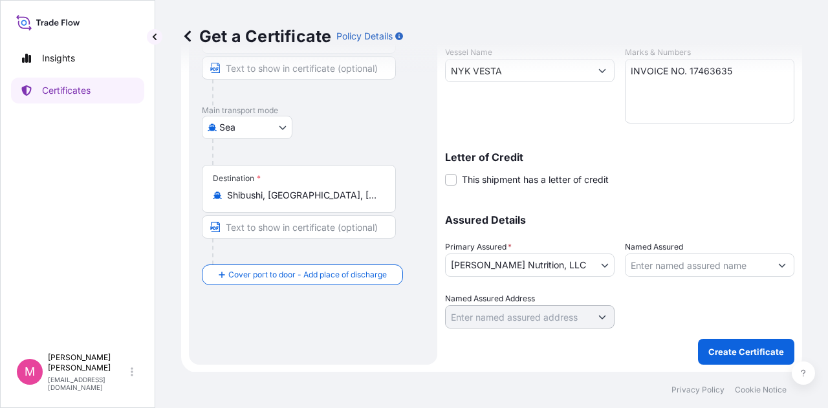
click at [682, 292] on div at bounding box center [710, 310] width 170 height 36
click at [741, 350] on p "Create Certificate" at bounding box center [746, 352] width 76 height 13
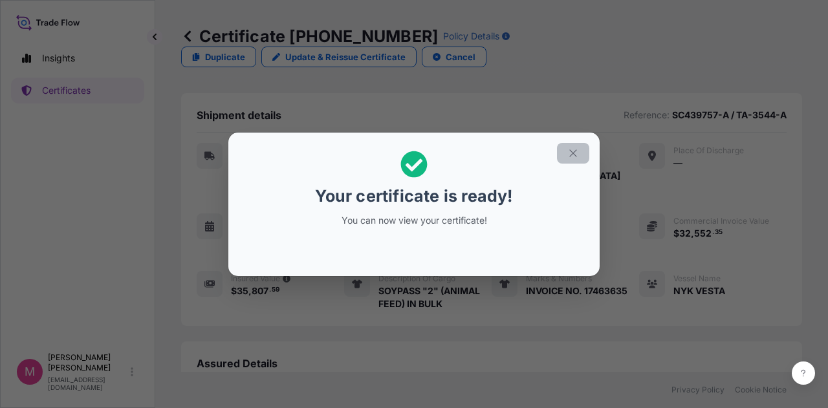
click at [575, 153] on icon "button" at bounding box center [573, 154] width 12 height 12
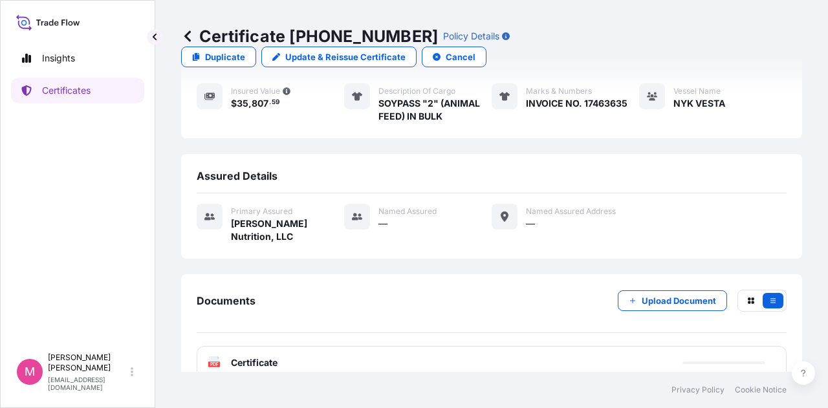
scroll to position [188, 0]
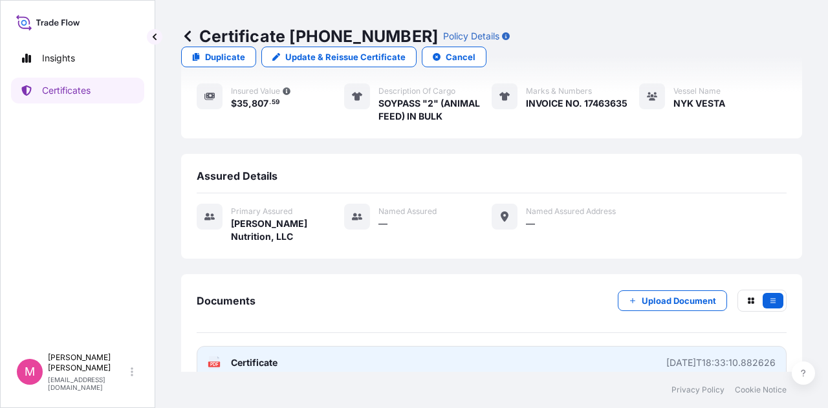
click at [254, 357] on span "Certificate" at bounding box center [254, 363] width 47 height 13
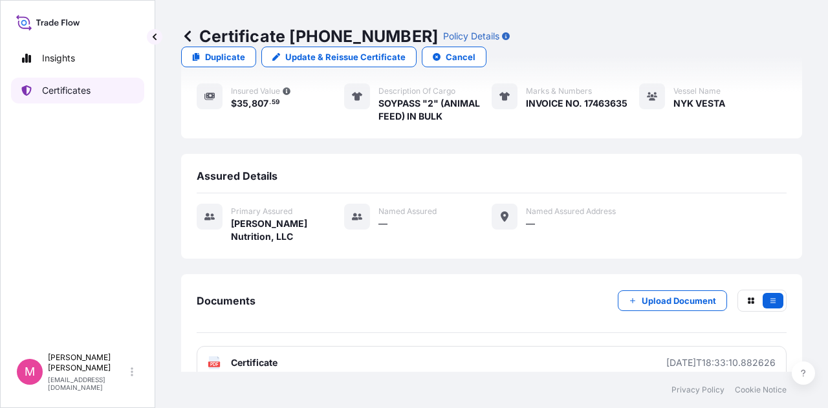
click at [62, 85] on p "Certificates" at bounding box center [66, 90] width 49 height 13
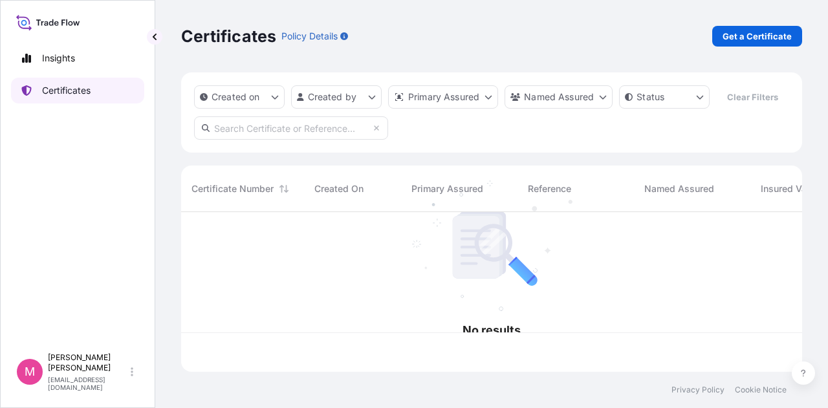
scroll to position [157, 611]
